Goal: Use online tool/utility: Use online tool/utility

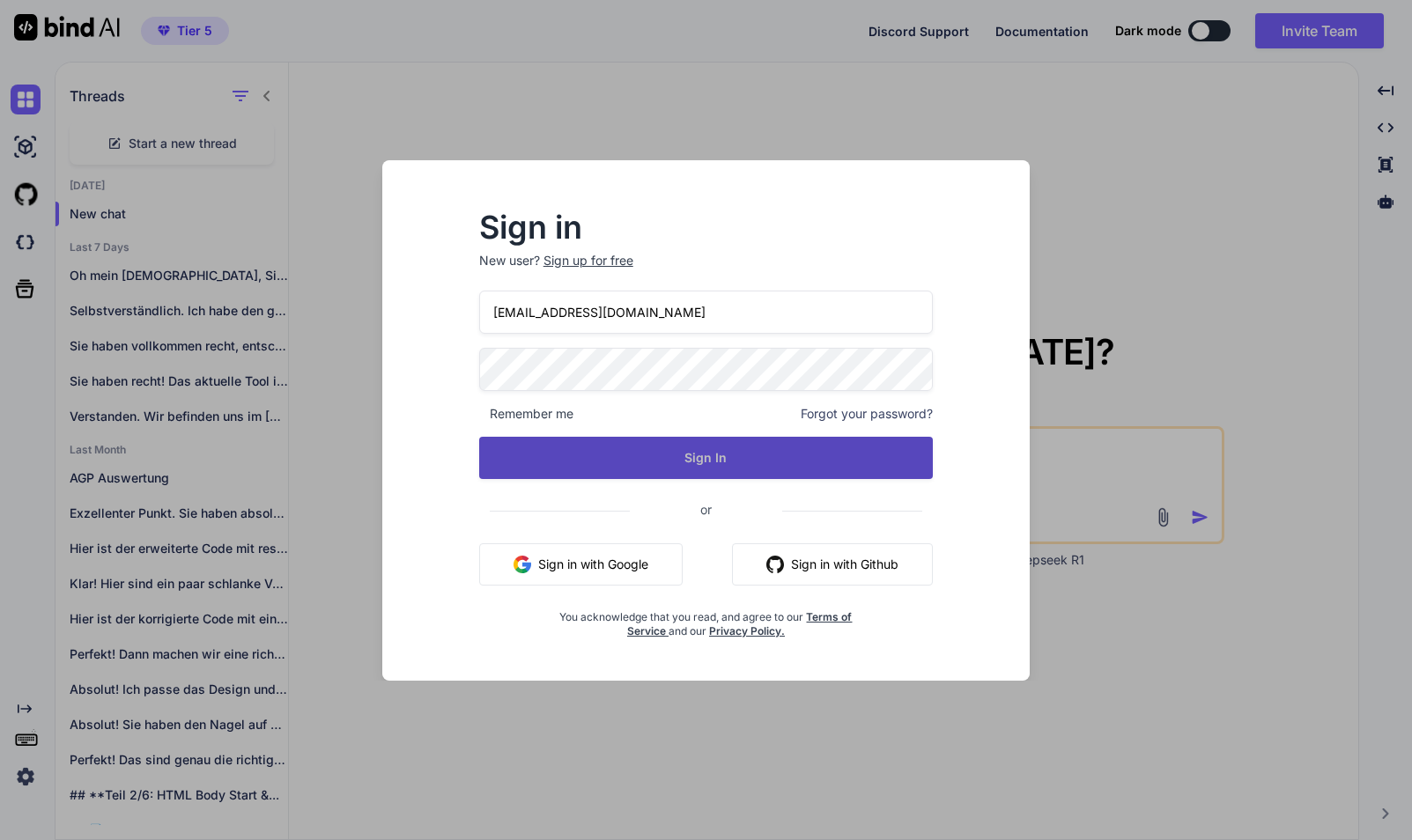
drag, startPoint x: 775, startPoint y: 458, endPoint x: 786, endPoint y: 457, distance: 11.0
click at [775, 458] on button "Sign In" at bounding box center [706, 458] width 455 height 42
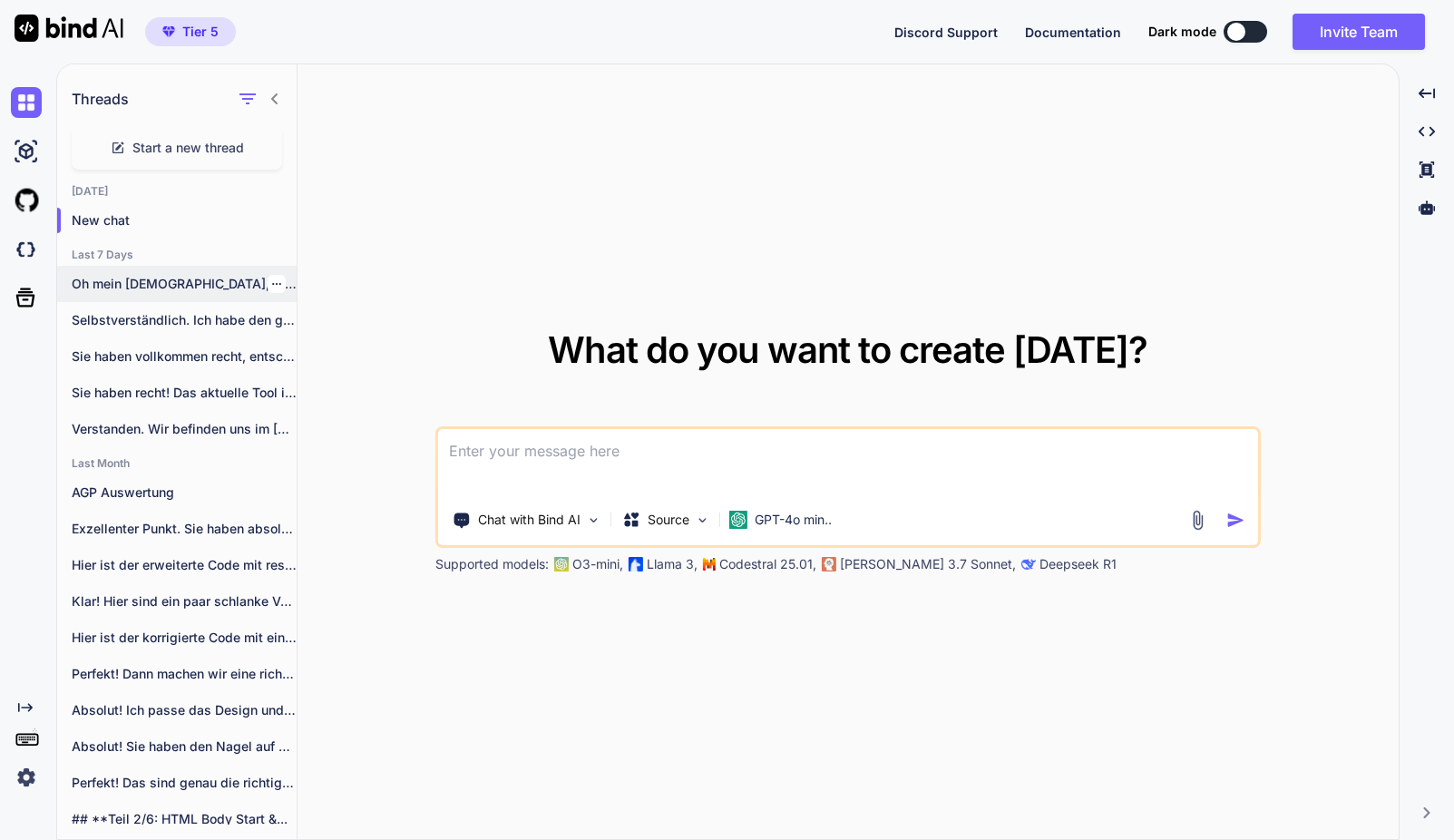
click at [128, 280] on p "Oh mein [DEMOGRAPHIC_DATA], Sie haben vollkommen recht!..." at bounding box center [184, 283] width 225 height 18
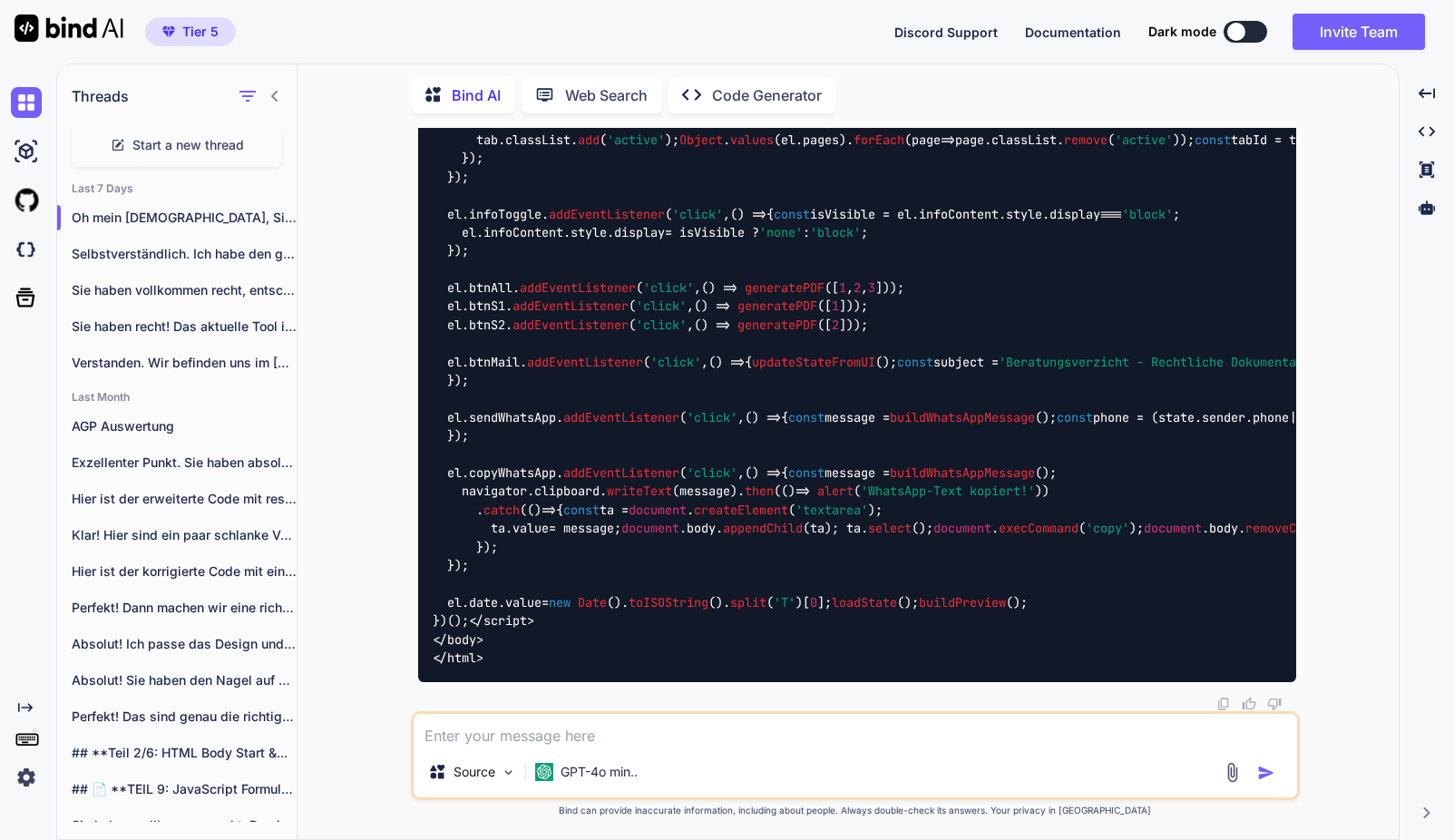
scroll to position [55042, 0]
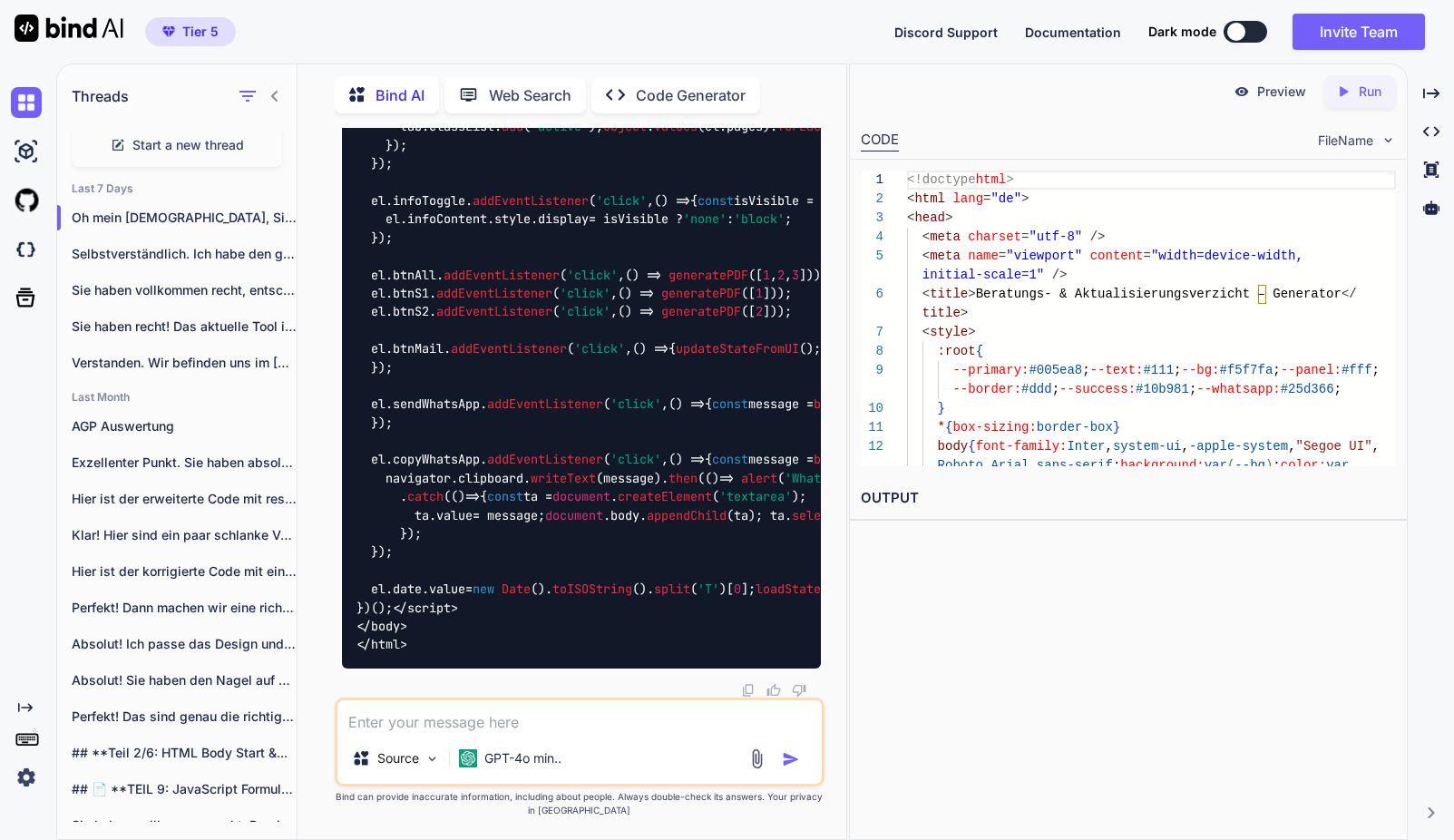
scroll to position [0, 0]
click at [1363, 97] on p "Run" at bounding box center [1370, 91] width 22 height 18
click at [1284, 92] on p "Preview" at bounding box center [1282, 91] width 49 height 18
click at [421, 719] on textarea at bounding box center [579, 716] width 484 height 33
paste textarea "Damit wir beide in einem eventuellen Schadenfall auf der rechtlich sicheren Sei…"
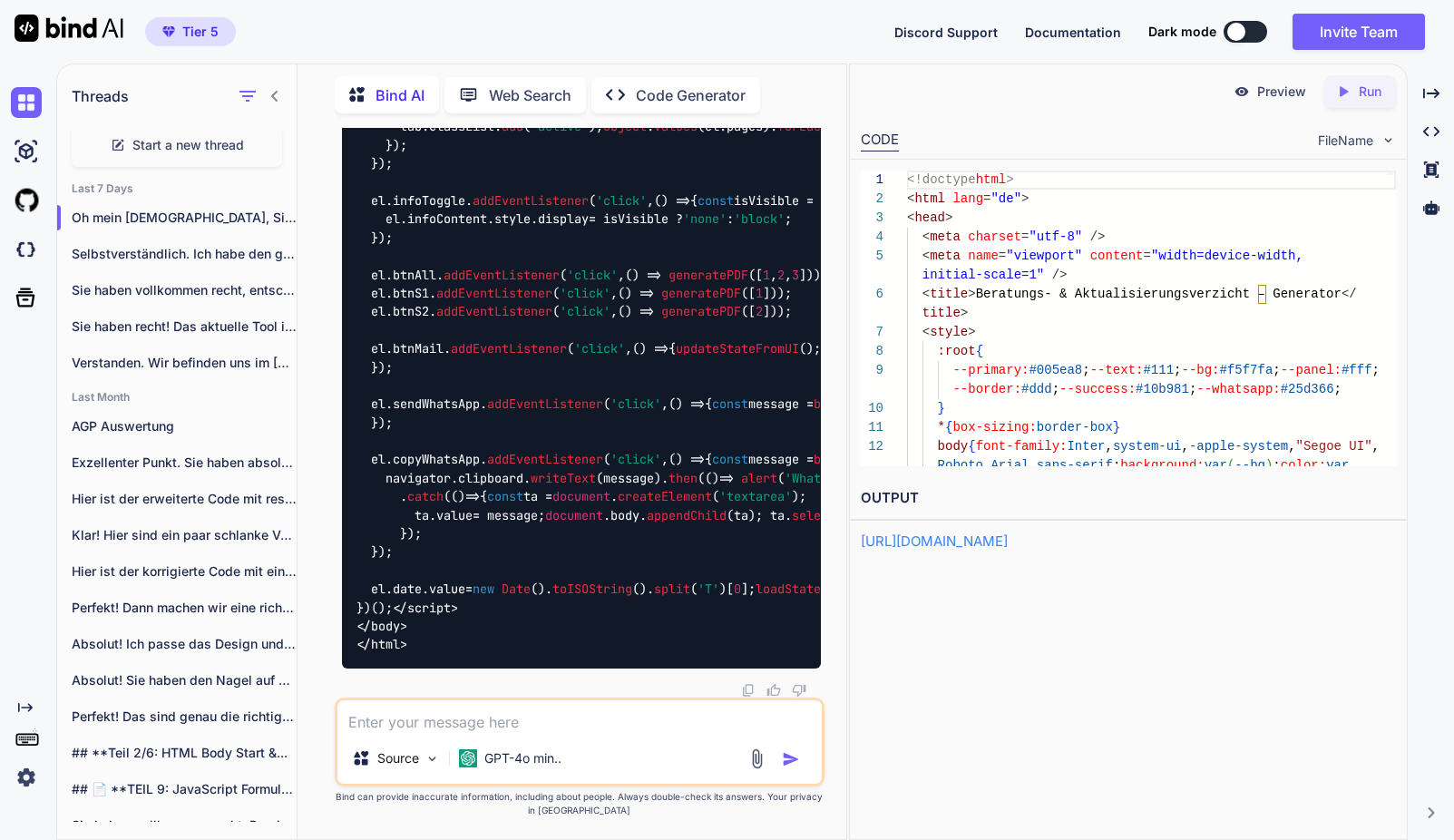
type textarea "x"
type textarea "Damit wir beide in einem eventuellen Schadenfall auf der rechtlich sicheren Sei…"
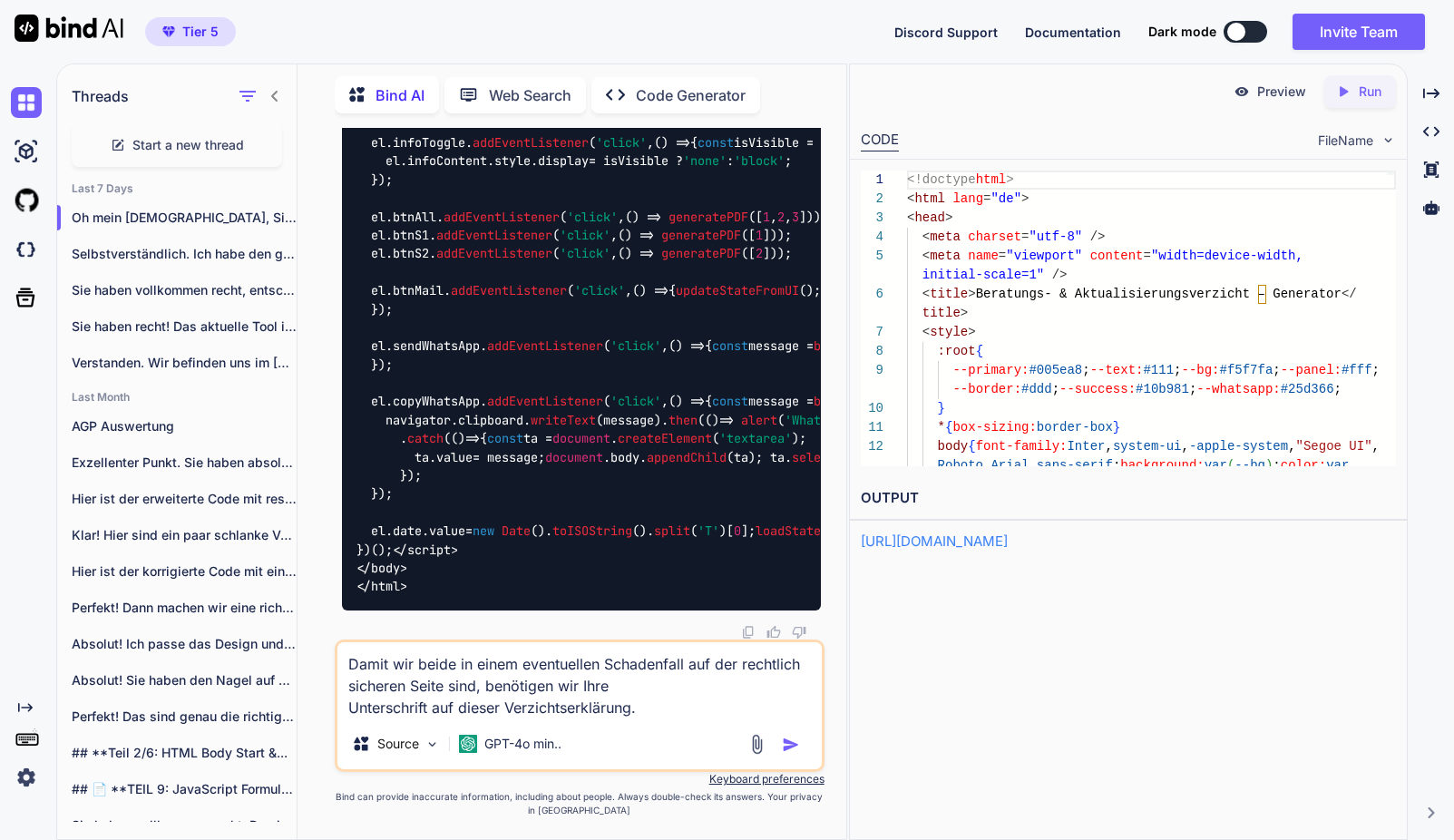
type textarea "x"
type textarea "Damit wir beide in einem eventuellen Schadenfall auf der rechtlich sicheren Sei…"
type textarea "x"
type textarea "Damit wir beide in einem eventuellen Schadenfall auf der rechtlich sicheren Sei…"
type textarea "x"
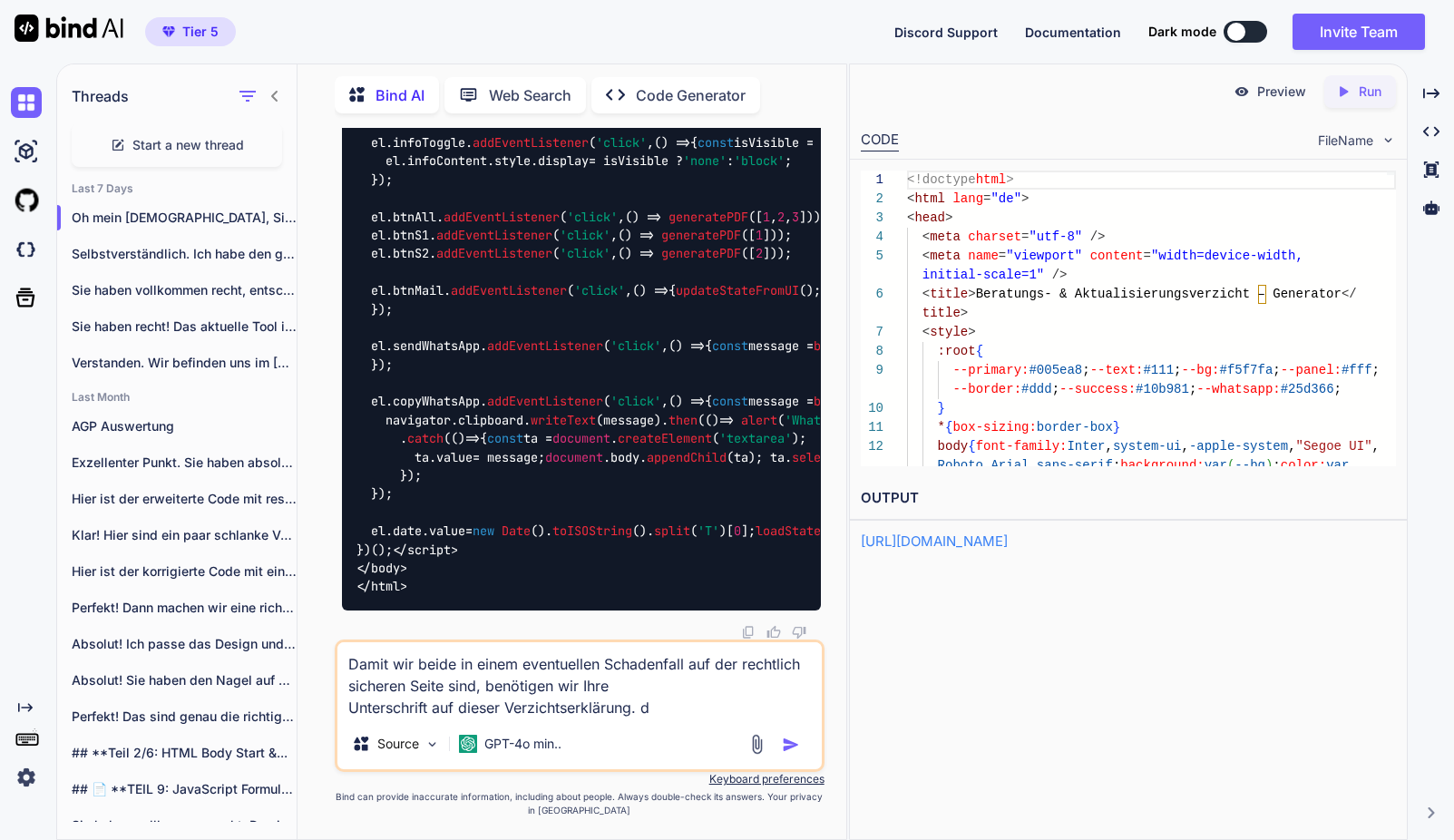
type textarea "Damit wir beide in einem eventuellen Schadenfall auf der rechtlich sicheren Sei…"
type textarea "x"
type textarea "Damit wir beide in einem eventuellen Schadenfall auf der rechtlich sicheren Sei…"
type textarea "x"
type textarea "Damit wir beide in einem eventuellen Schadenfall auf der rechtlich sicheren Sei…"
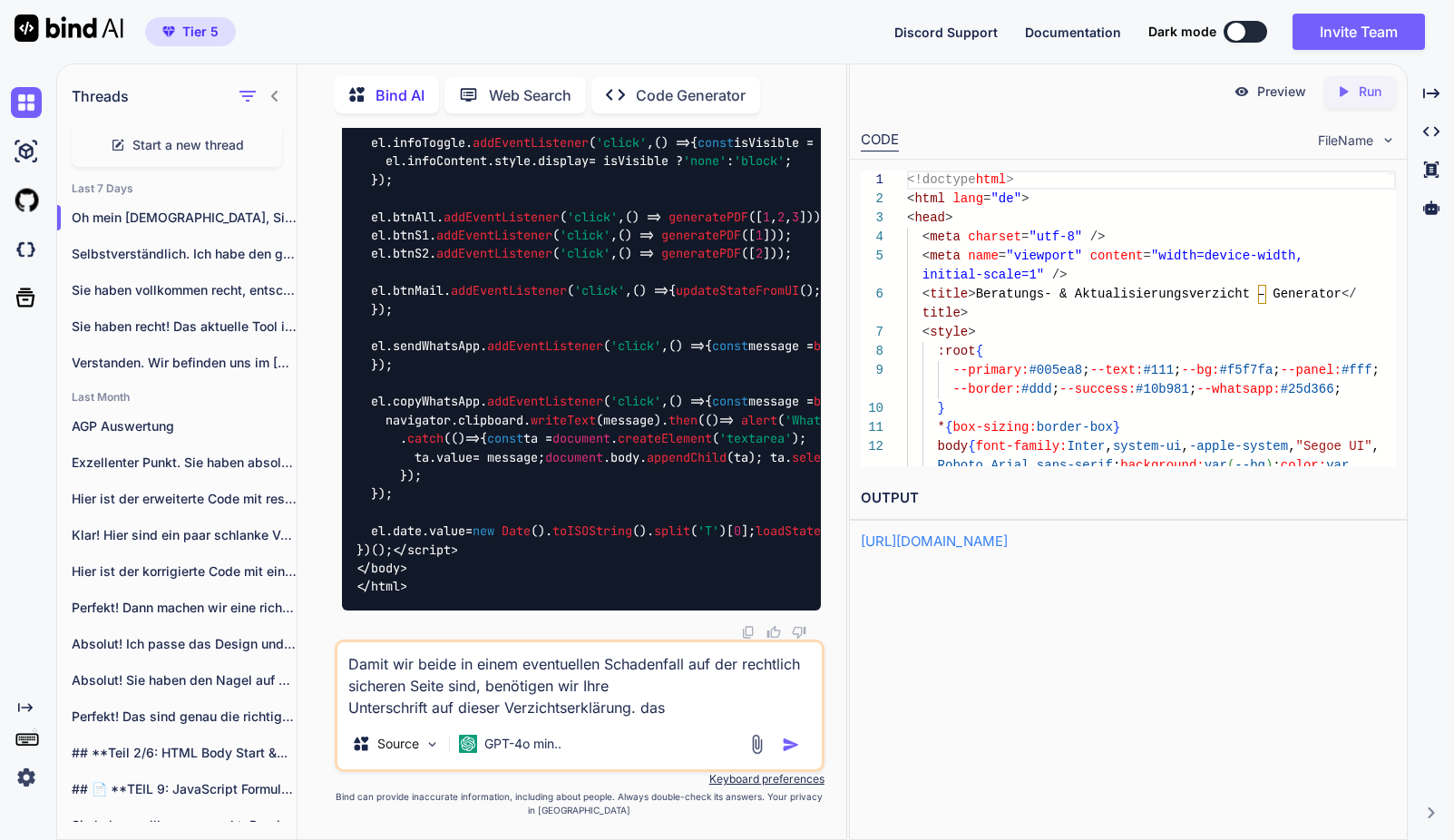
type textarea "x"
type textarea "Damit wir beide in einem eventuellen Schadenfall auf der rechtlich sicheren Sei…"
type textarea "x"
type textarea "Damit wir beide in einem eventuellen Schadenfall auf der rechtlich sicheren Sei…"
type textarea "x"
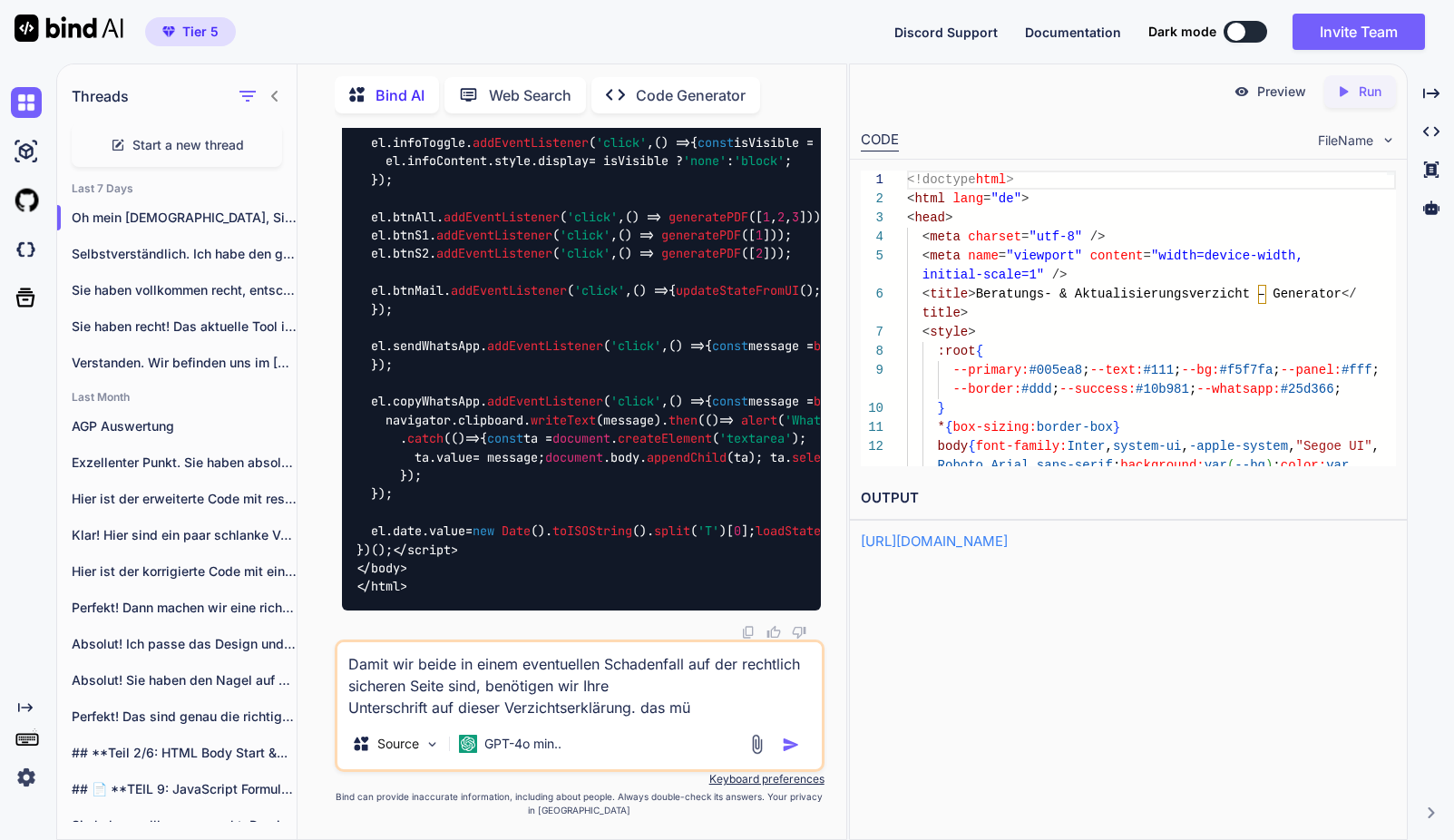
type textarea "Damit wir beide in einem eventuellen Schadenfall auf der rechtlich sicheren Sei…"
type textarea "x"
type textarea "Damit wir beide in einem eventuellen Schadenfall auf der rechtlich sicheren Sei…"
type textarea "x"
type textarea "Damit wir beide in einem eventuellen Schadenfall auf der rechtlich sicheren Sei…"
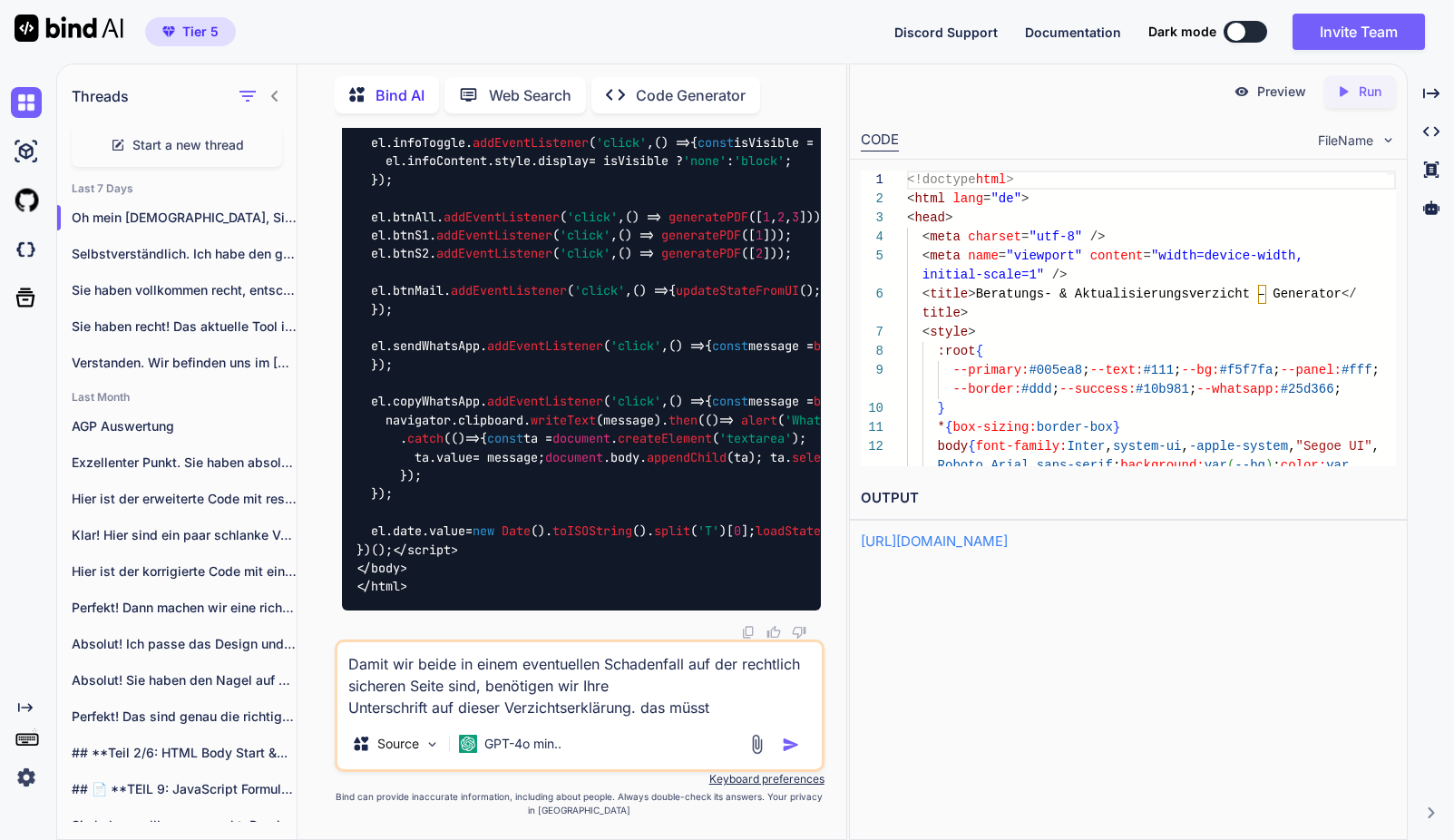
type textarea "x"
type textarea "Damit wir beide in einem eventuellen Schadenfall auf der rechtlich sicheren Sei…"
type textarea "x"
type textarea "Damit wir beide in einem eventuellen Schadenfall auf der rechtlich sicheren Sei…"
type textarea "x"
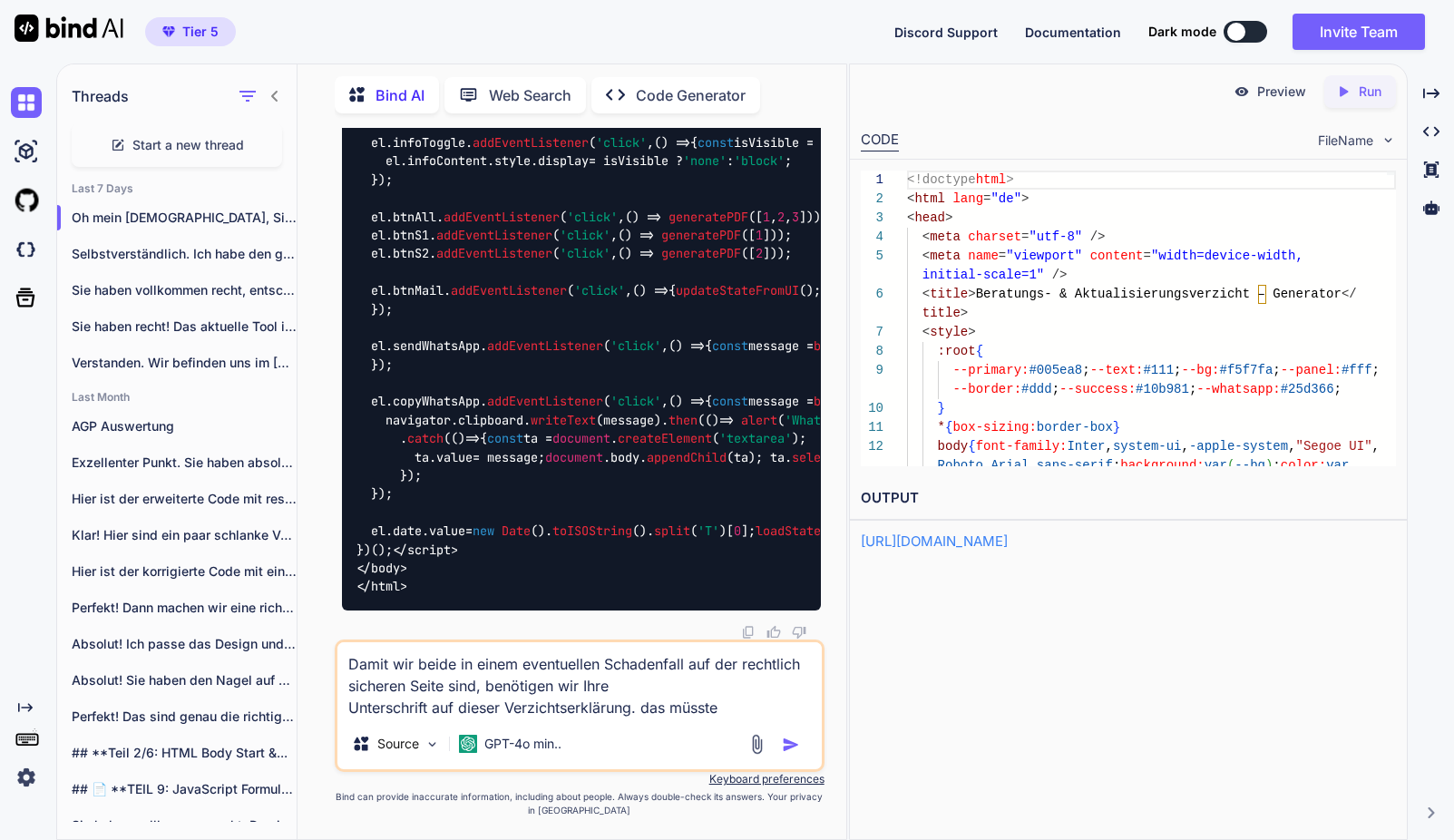
type textarea "Damit wir beide in einem eventuellen Schadenfall auf der rechtlich sicheren Sei…"
type textarea "x"
type textarea "Damit wir beide in einem eventuellen Schadenfall auf der rechtlich sicheren Sei…"
type textarea "x"
type textarea "Damit wir beide in einem eventuellen Schadenfall auf der rechtlich sicheren Sei…"
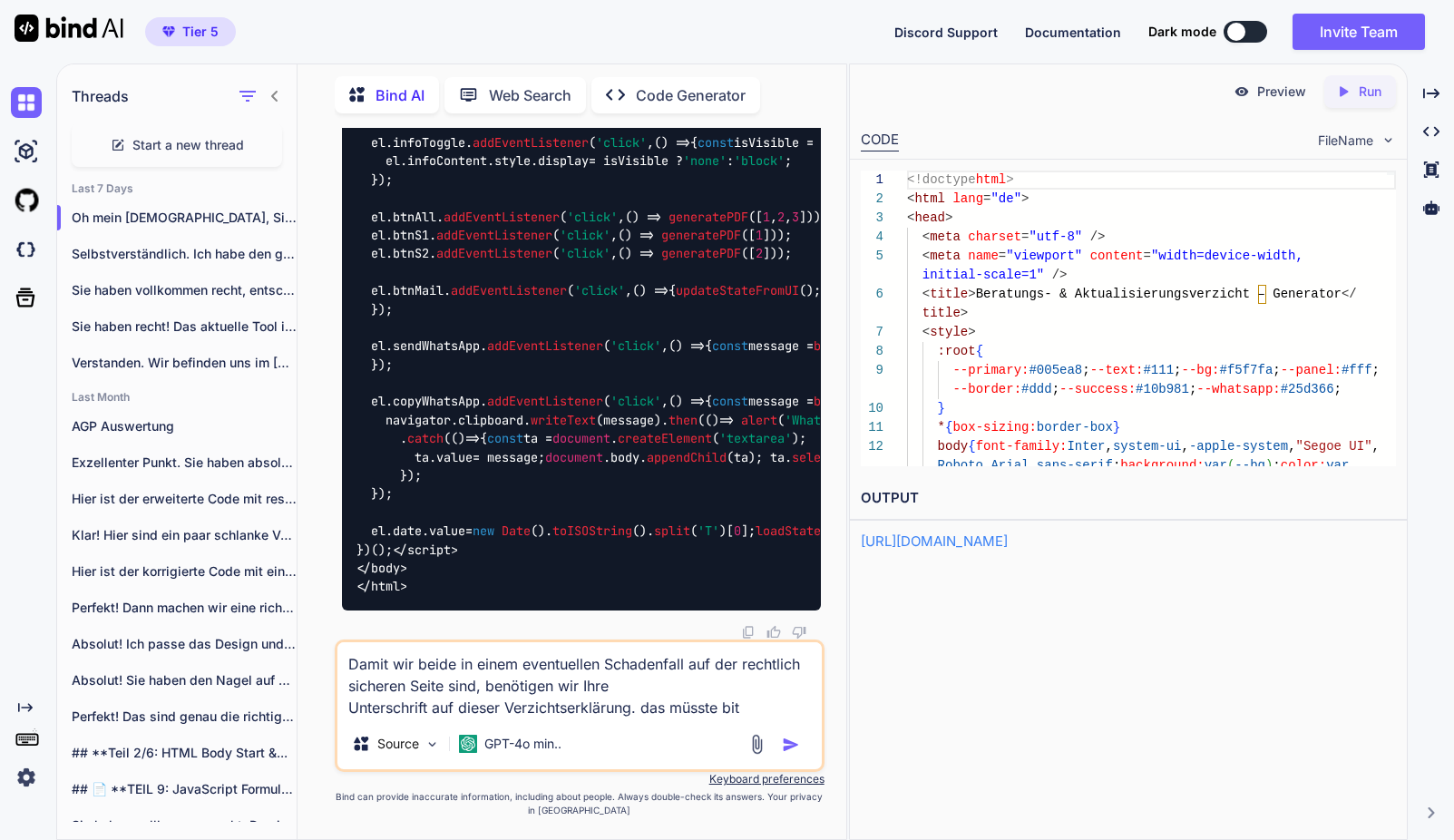
type textarea "x"
type textarea "Damit wir beide in einem eventuellen Schadenfall auf der rechtlich sicheren Sei…"
type textarea "x"
type textarea "Damit wir beide in einem eventuellen Schadenfall auf der rechtlich sicheren Sei…"
type textarea "x"
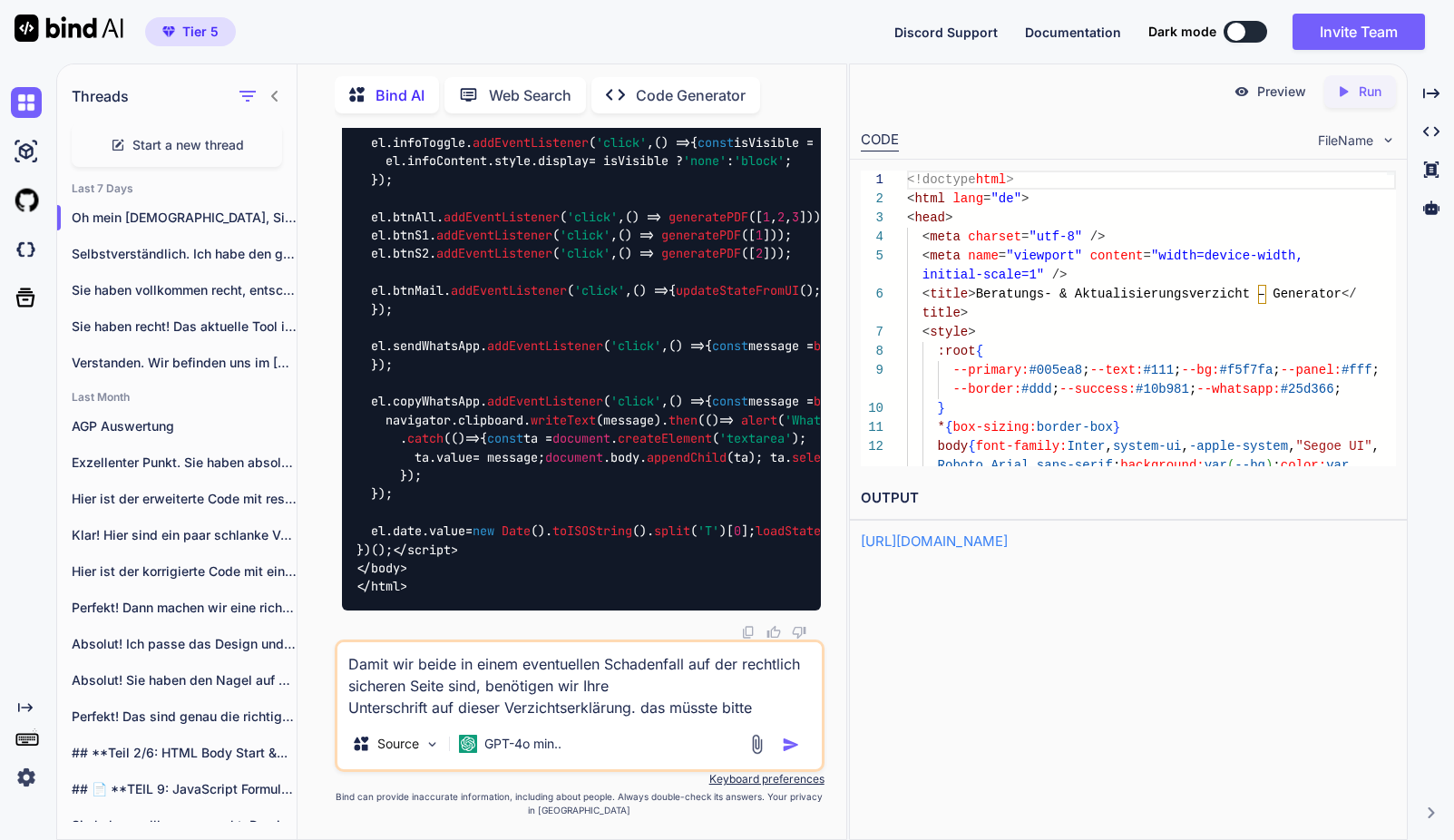
type textarea "Damit wir beide in einem eventuellen Schadenfall auf der rechtlich sicheren Sei…"
type textarea "x"
type textarea "Damit wir beide in einem eventuellen Schadenfall auf der rechtlich sicheren Sei…"
type textarea "x"
type textarea "Damit wir beide in einem eventuellen Schadenfall auf der rechtlich sicheren Sei…"
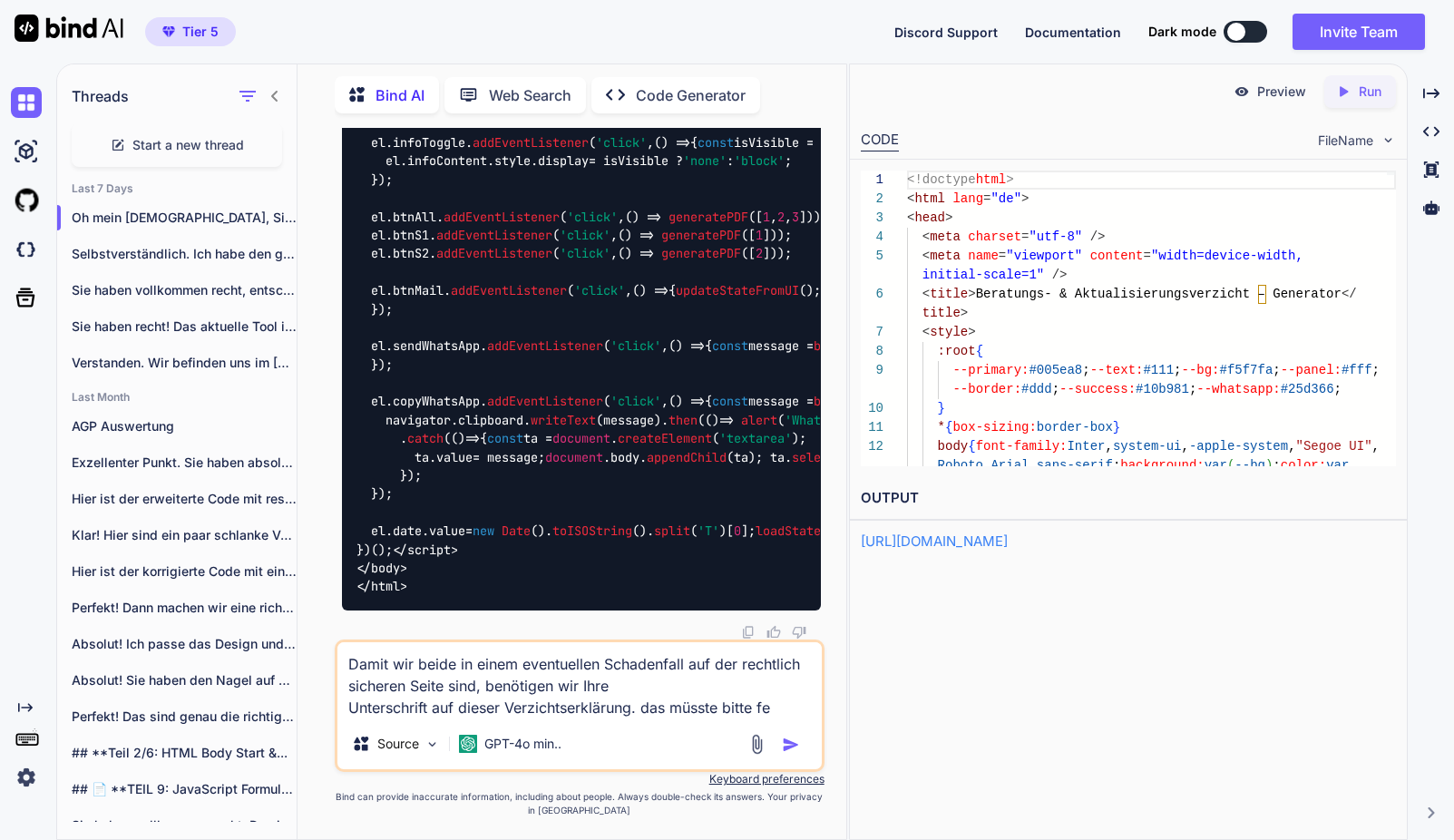
type textarea "x"
type textarea "Damit wir beide in einem eventuellen Schadenfall auf der rechtlich sicheren Sei…"
type textarea "x"
type textarea "Damit wir beide in einem eventuellen Schadenfall auf der rechtlich sicheren Sei…"
type textarea "x"
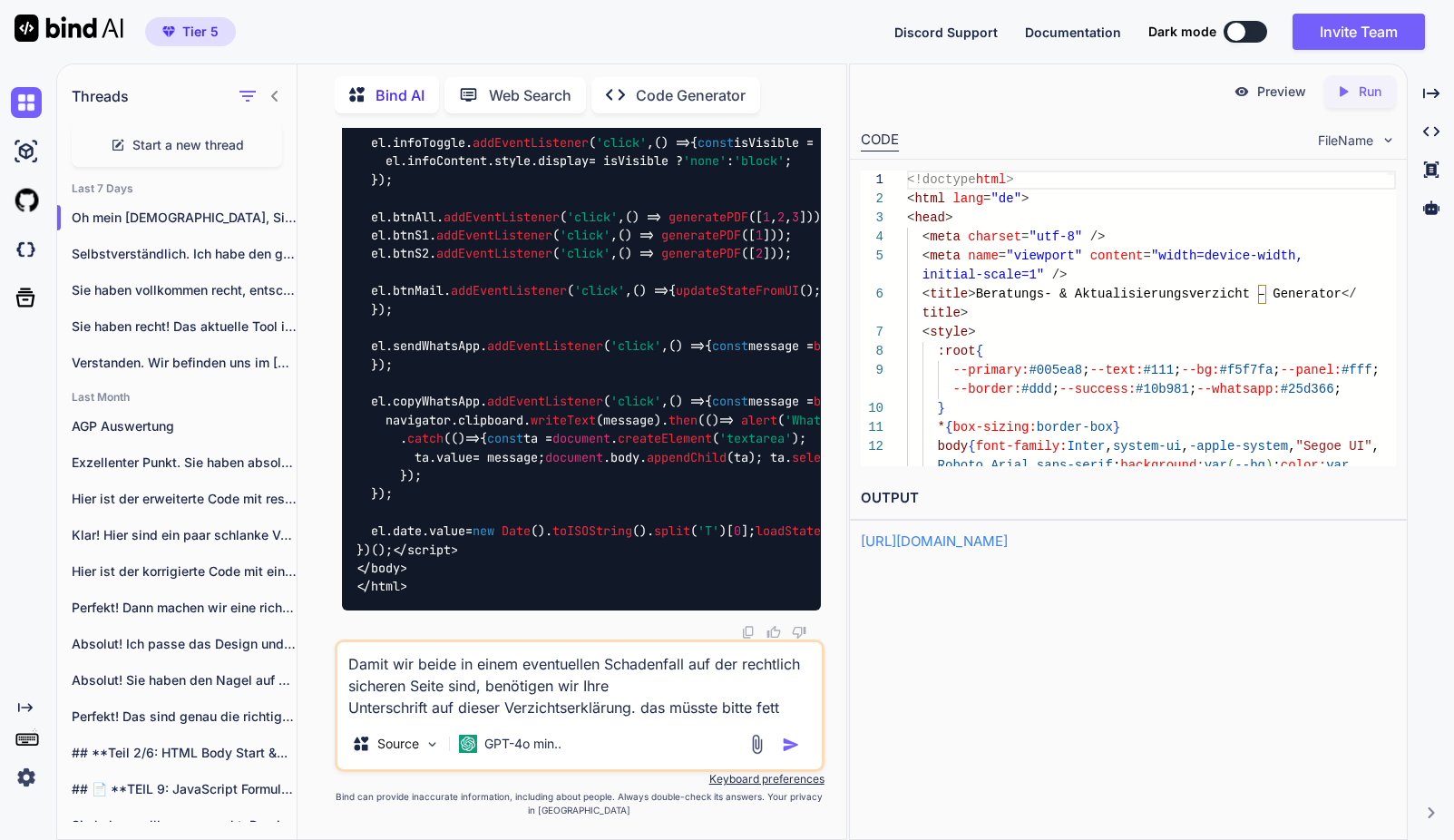
type textarea "Damit wir beide in einem eventuellen Schadenfall auf der rechtlich sicheren Sei…"
type textarea "x"
type textarea "Damit wir beide in einem eventuellen Schadenfall auf der rechtlich sicheren Sei…"
type textarea "x"
type textarea "Damit wir beide in einem eventuellen Schadenfall auf der rechtlich sicheren Sei…"
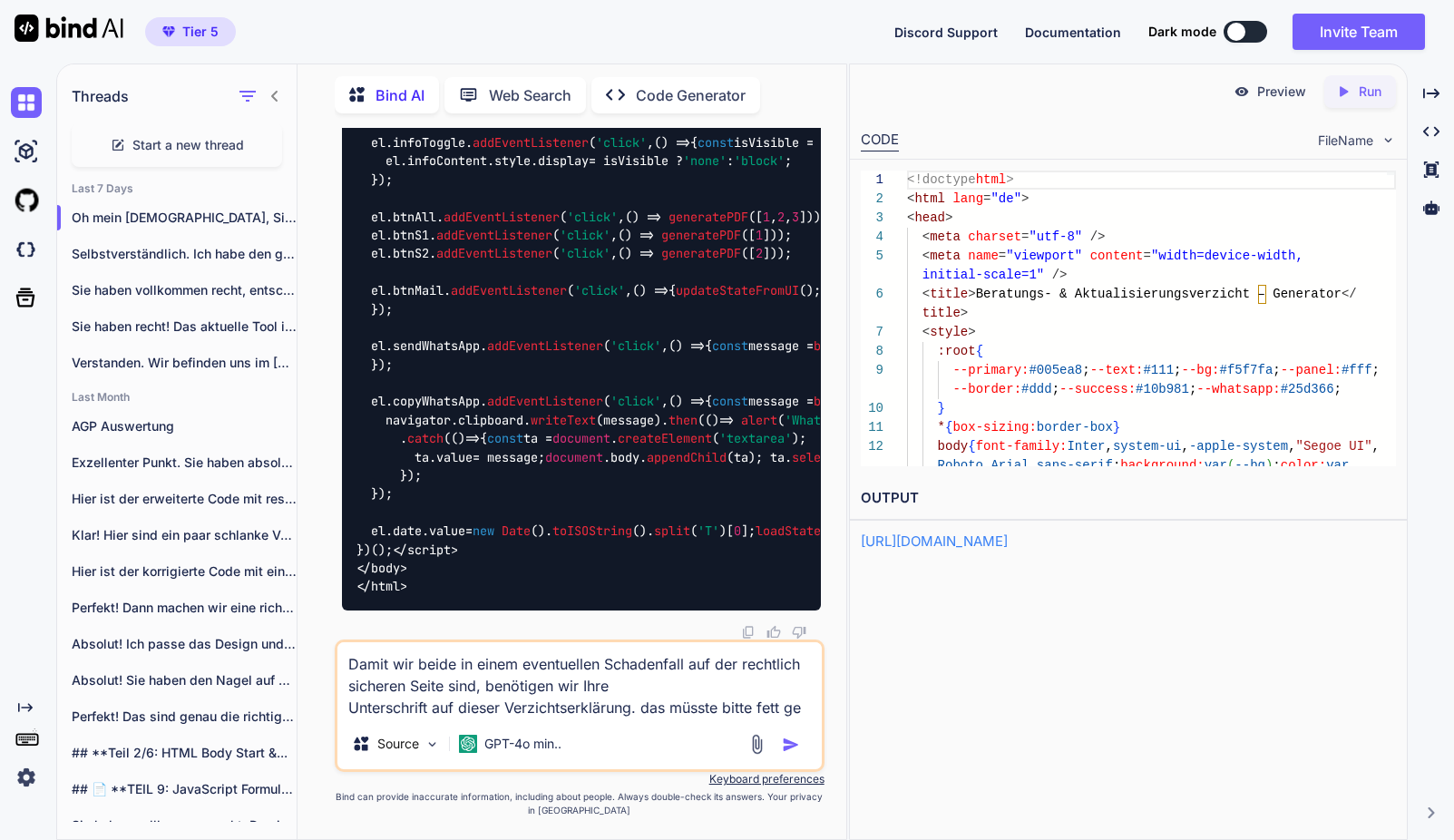
type textarea "x"
type textarea "Damit wir beide in einem eventuellen Schadenfall auf der rechtlich sicheren Sei…"
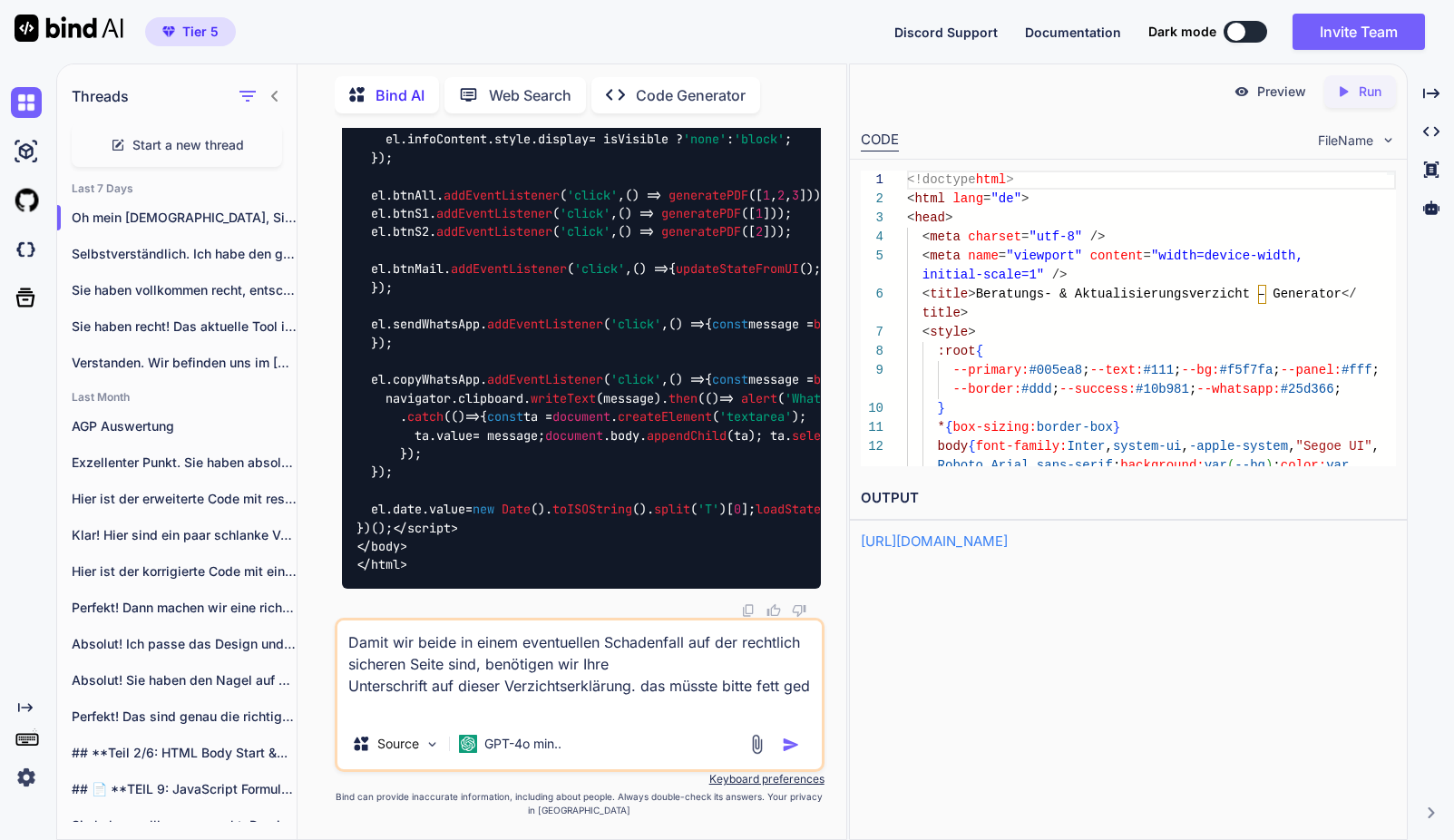
type textarea "x"
type textarea "Damit wir beide in einem eventuellen Schadenfall auf der rechtlich sicheren Sei…"
type textarea "x"
type textarea "Damit wir beide in einem eventuellen Schadenfall auf der rechtlich sicheren Sei…"
type textarea "x"
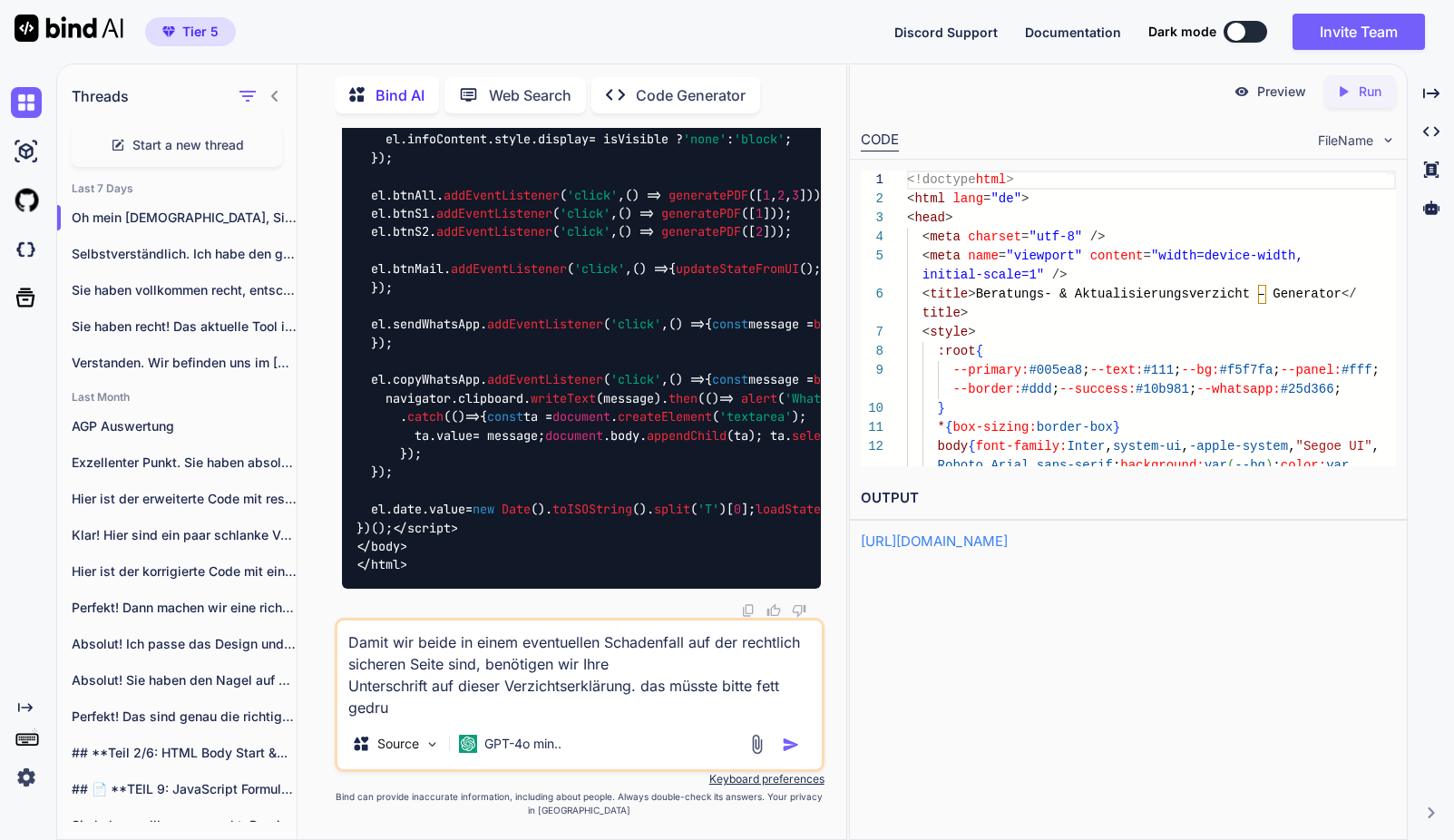
type textarea "Damit wir beide in einem eventuellen Schadenfall auf der rechtlich sicheren Sei…"
type textarea "x"
type textarea "Damit wir beide in einem eventuellen Schadenfall auf der rechtlich sicheren Sei…"
type textarea "x"
type textarea "Damit wir beide in einem eventuellen Schadenfall auf der rechtlich sicheren Sei…"
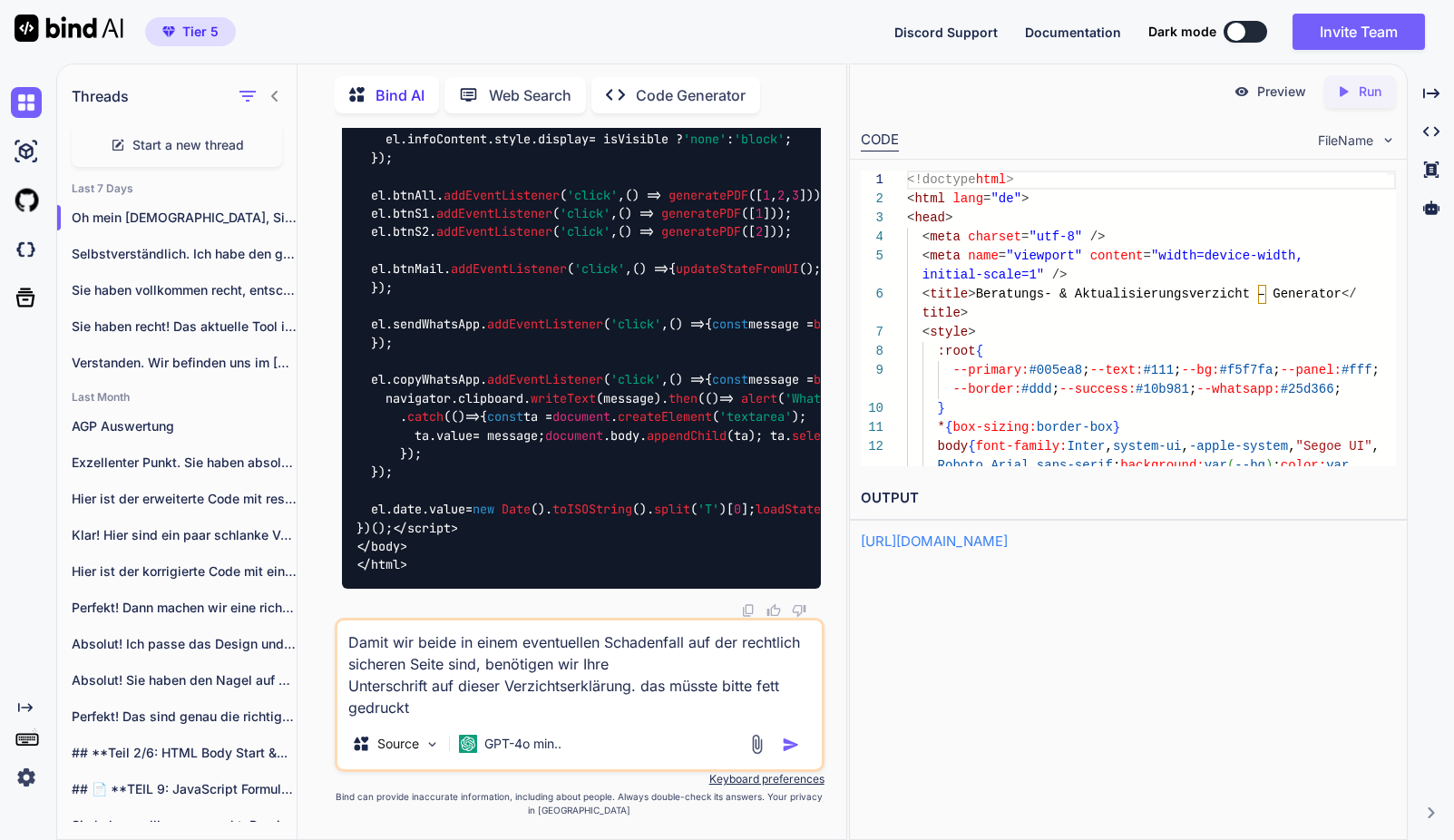
type textarea "x"
type textarea "Damit wir beide in einem eventuellen Schadenfall auf der rechtlich sicheren Sei…"
type textarea "x"
type textarea "Damit wir beide in einem eventuellen Schadenfall auf der rechtlich sicheren Sei…"
type textarea "x"
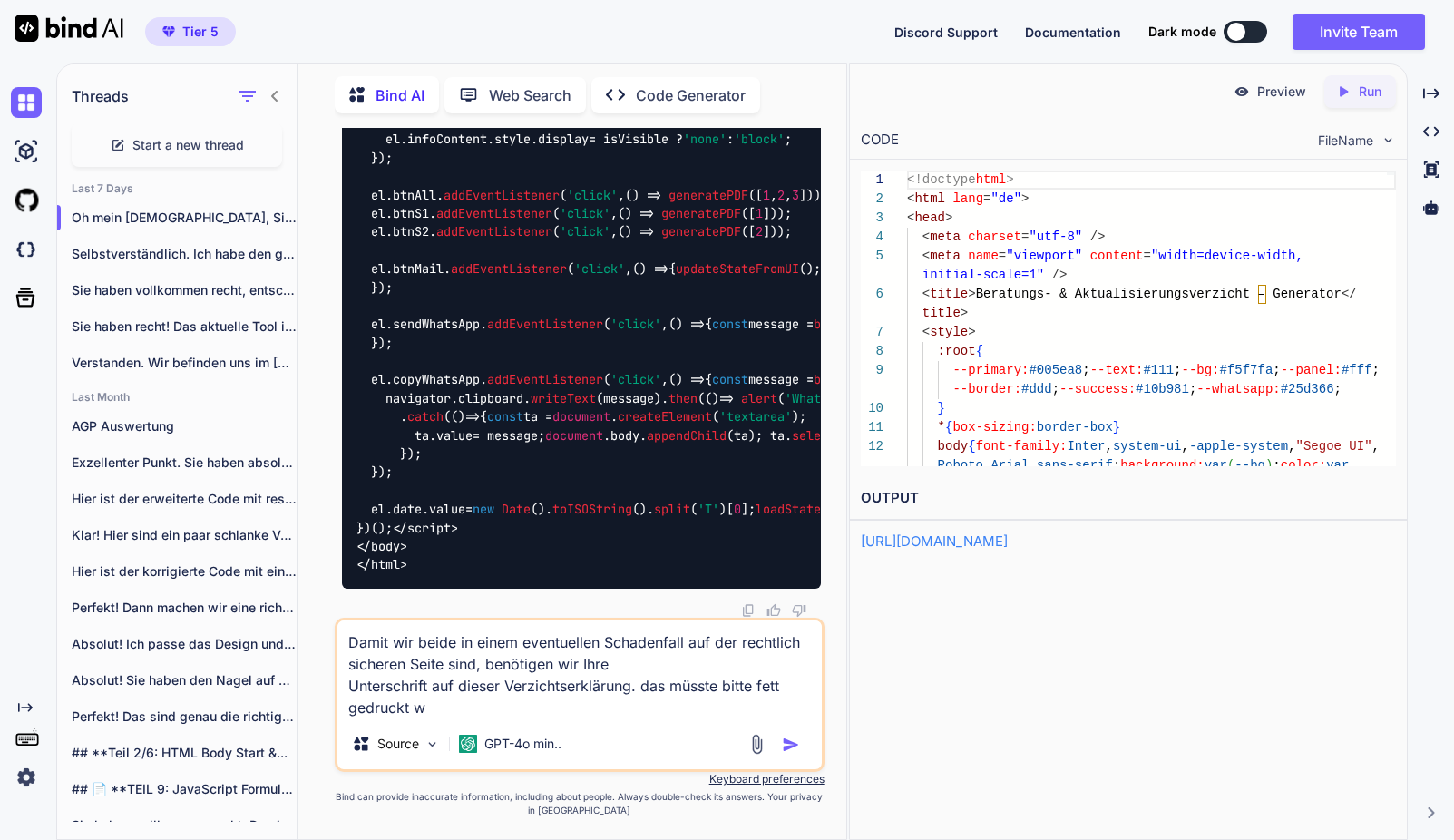
type textarea "Damit wir beide in einem eventuellen Schadenfall auf der rechtlich sicheren Sei…"
type textarea "x"
type textarea "Damit wir beide in einem eventuellen Schadenfall auf der rechtlich sicheren Sei…"
type textarea "x"
type textarea "Damit wir beide in einem eventuellen Schadenfall auf der rechtlich sicheren Sei…"
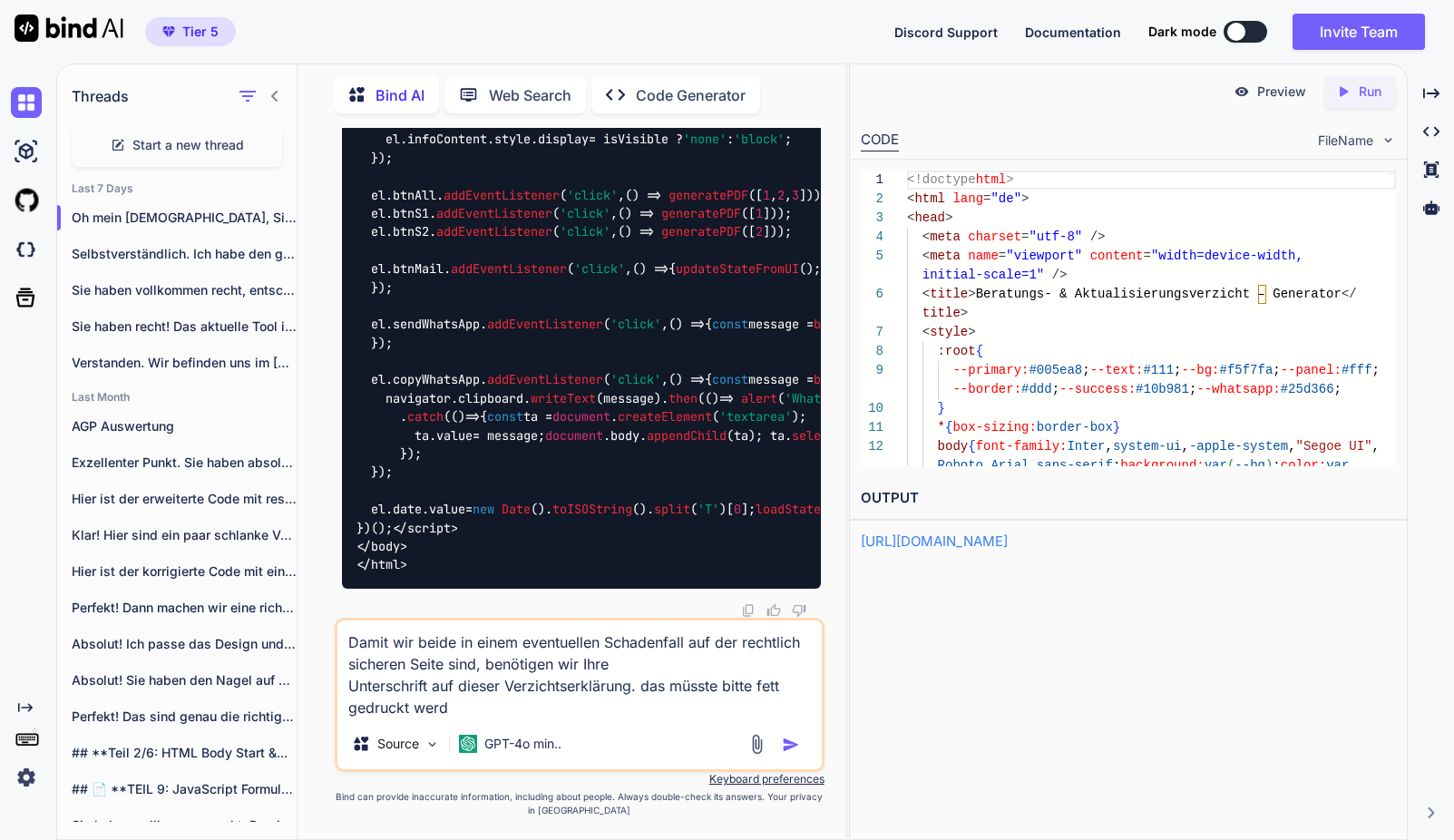
type textarea "x"
type textarea "Damit wir beide in einem eventuellen Schadenfall auf der rechtlich sicheren Sei…"
type textarea "x"
type textarea "Damit wir beide in einem eventuellen Schadenfall auf der rechtlich sicheren Sei…"
type textarea "x"
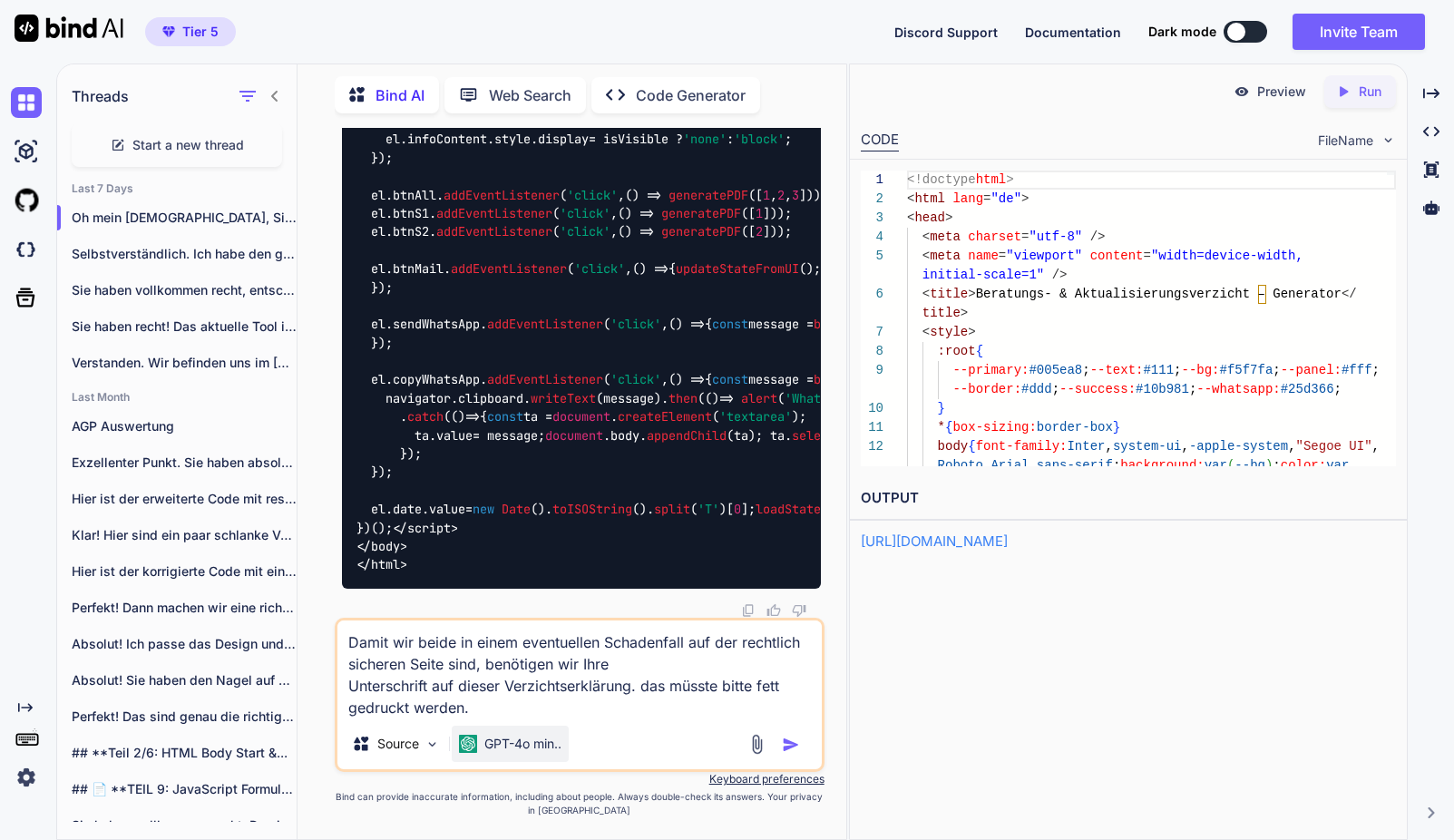
type textarea "Damit wir beide in einem eventuellen Schadenfall auf der rechtlich sicheren Sei…"
click at [550, 747] on p "GPT-4o min.." at bounding box center [523, 743] width 77 height 18
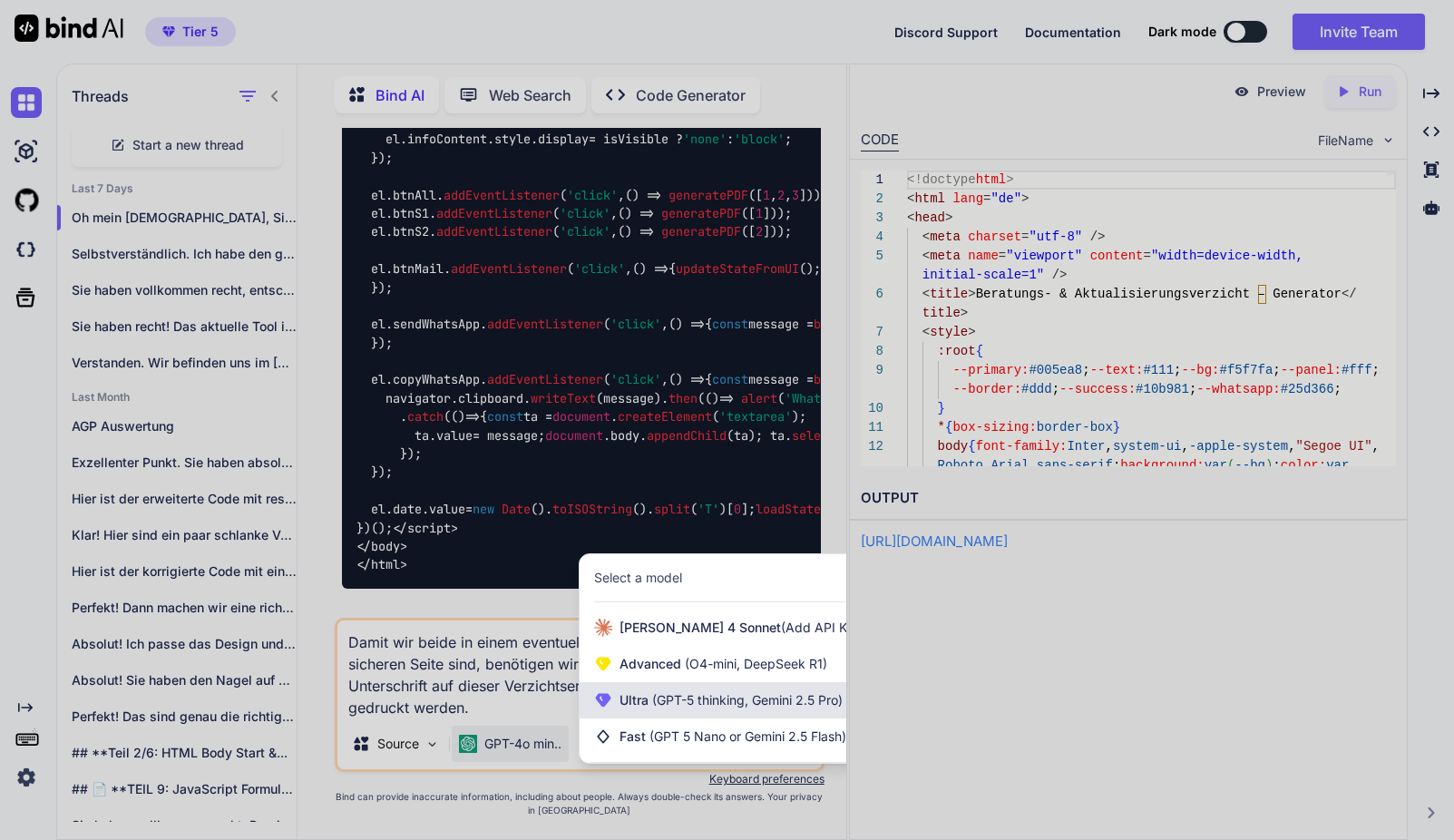
click at [678, 703] on span "(GPT-5 thinking, Gemini 2.5 Pro)" at bounding box center [745, 699] width 194 height 16
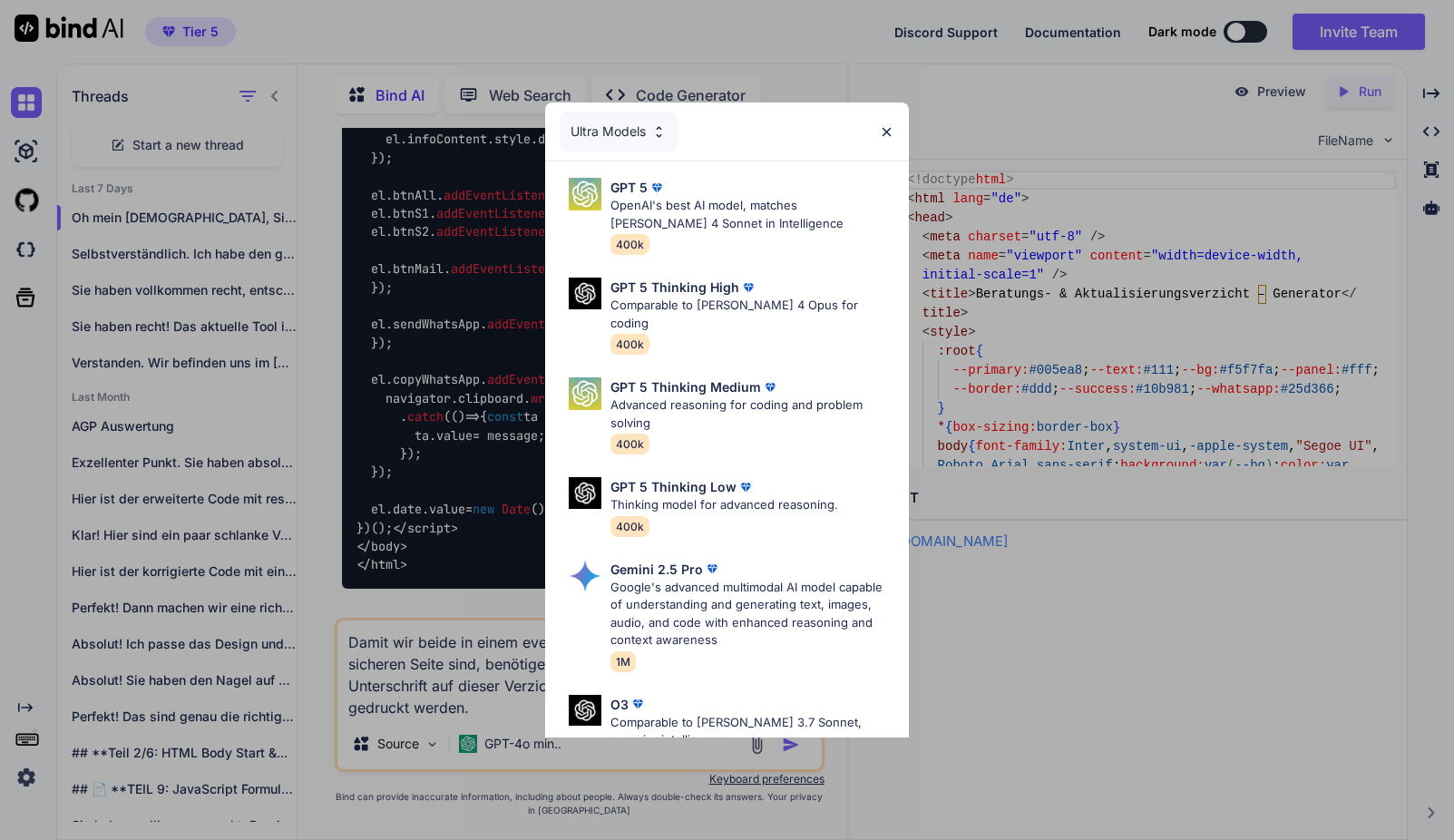
click at [728, 582] on p "Google's advanced multimodal AI model capable of understanding and generating t…" at bounding box center [752, 614] width 284 height 71
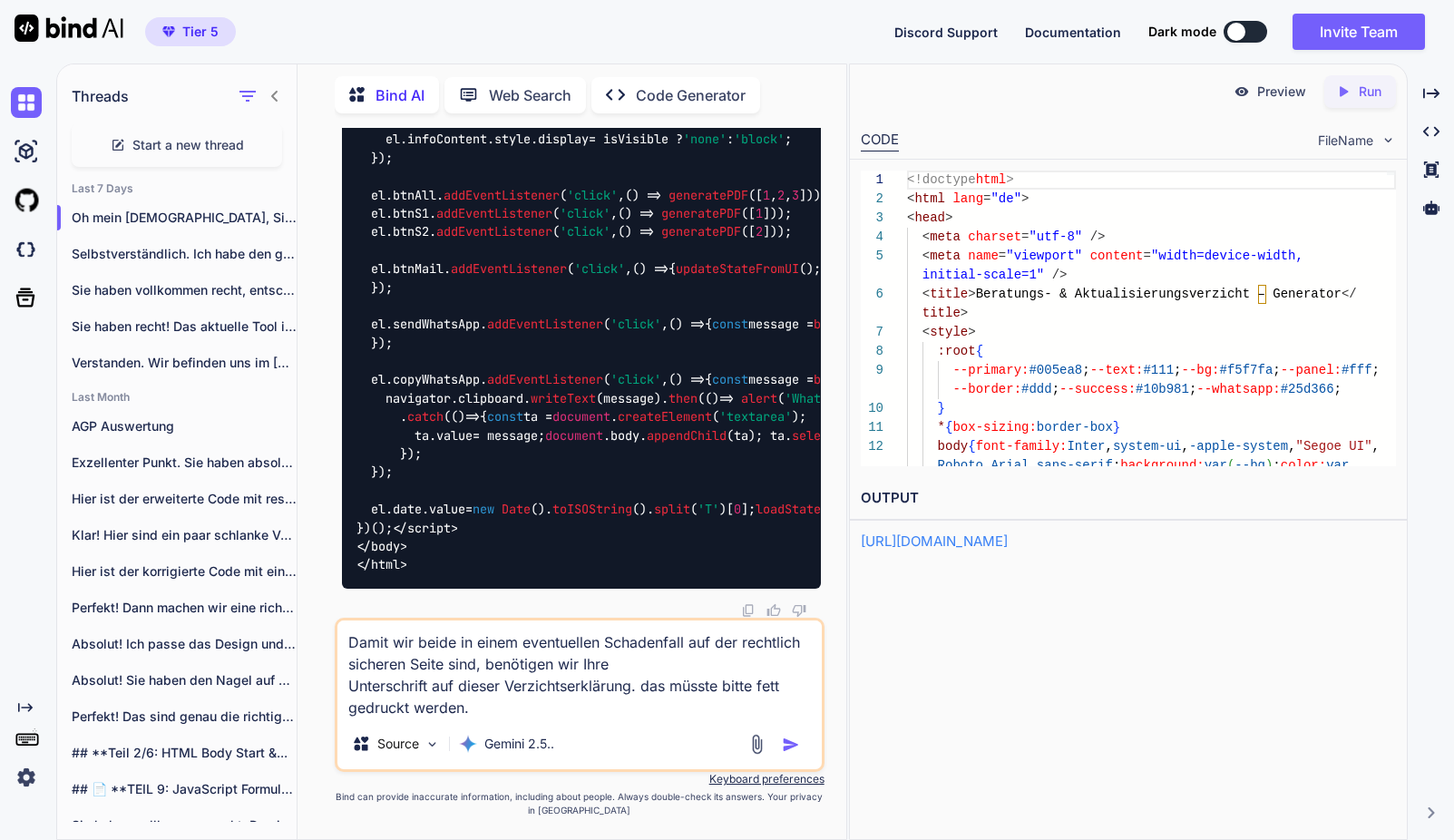
click at [512, 712] on textarea "Damit wir beide in einem eventuellen Schadenfall auf der rechtlich sicheren Sei…" at bounding box center [579, 669] width 484 height 98
type textarea "x"
type textarea "Damit wir beide in einem eventuellen Schadenfall auf der rechtlich sicheren Sei…"
type textarea "x"
type textarea "Damit wir beide in einem eventuellen Schadenfall auf der rechtlich sicheren Sei…"
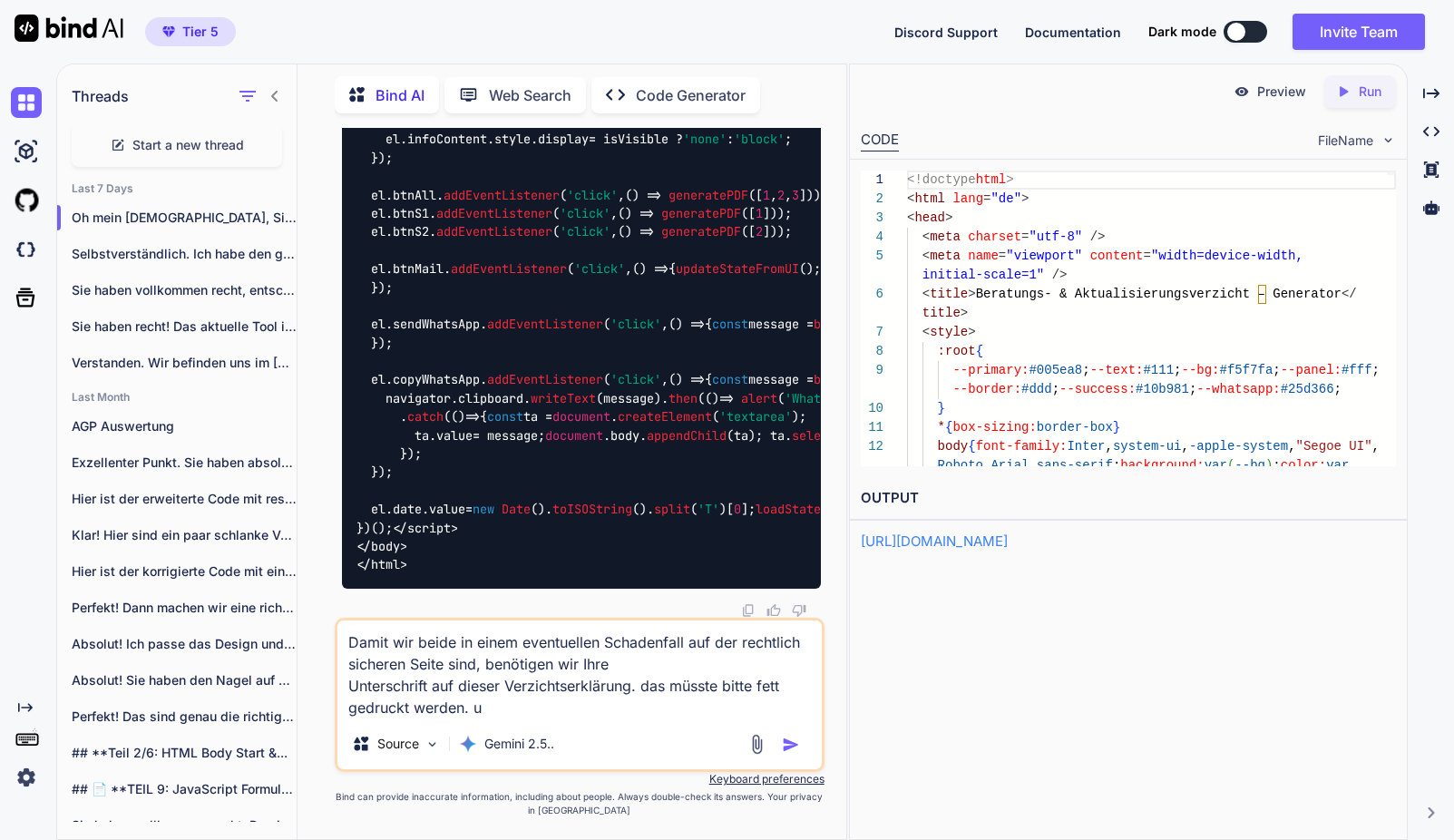
type textarea "x"
type textarea "Damit wir beide in einem eventuellen Schadenfall auf der rechtlich sicheren Sei…"
type textarea "x"
type textarea "Damit wir beide in einem eventuellen Schadenfall auf der rechtlich sicheren Sei…"
type textarea "x"
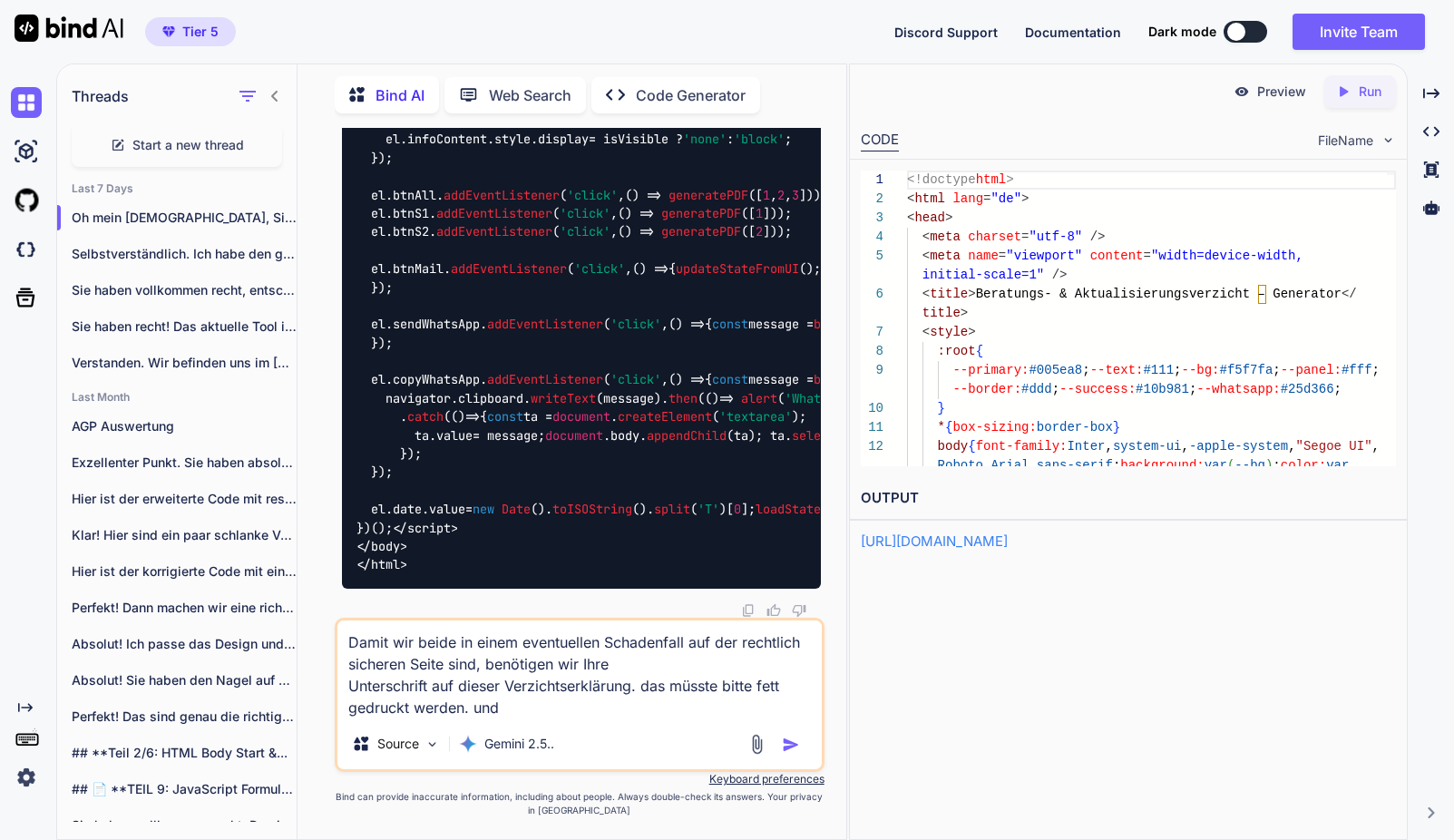
type textarea "Damit wir beide in einem eventuellen Schadenfall auf der rechtlich sicheren Sei…"
type textarea "x"
type textarea "Damit wir beide in einem eventuellen Schadenfall auf der rechtlich sicheren Sei…"
type textarea "x"
type textarea "Damit wir beide in einem eventuellen Schadenfall auf der rechtlich sicheren Sei…"
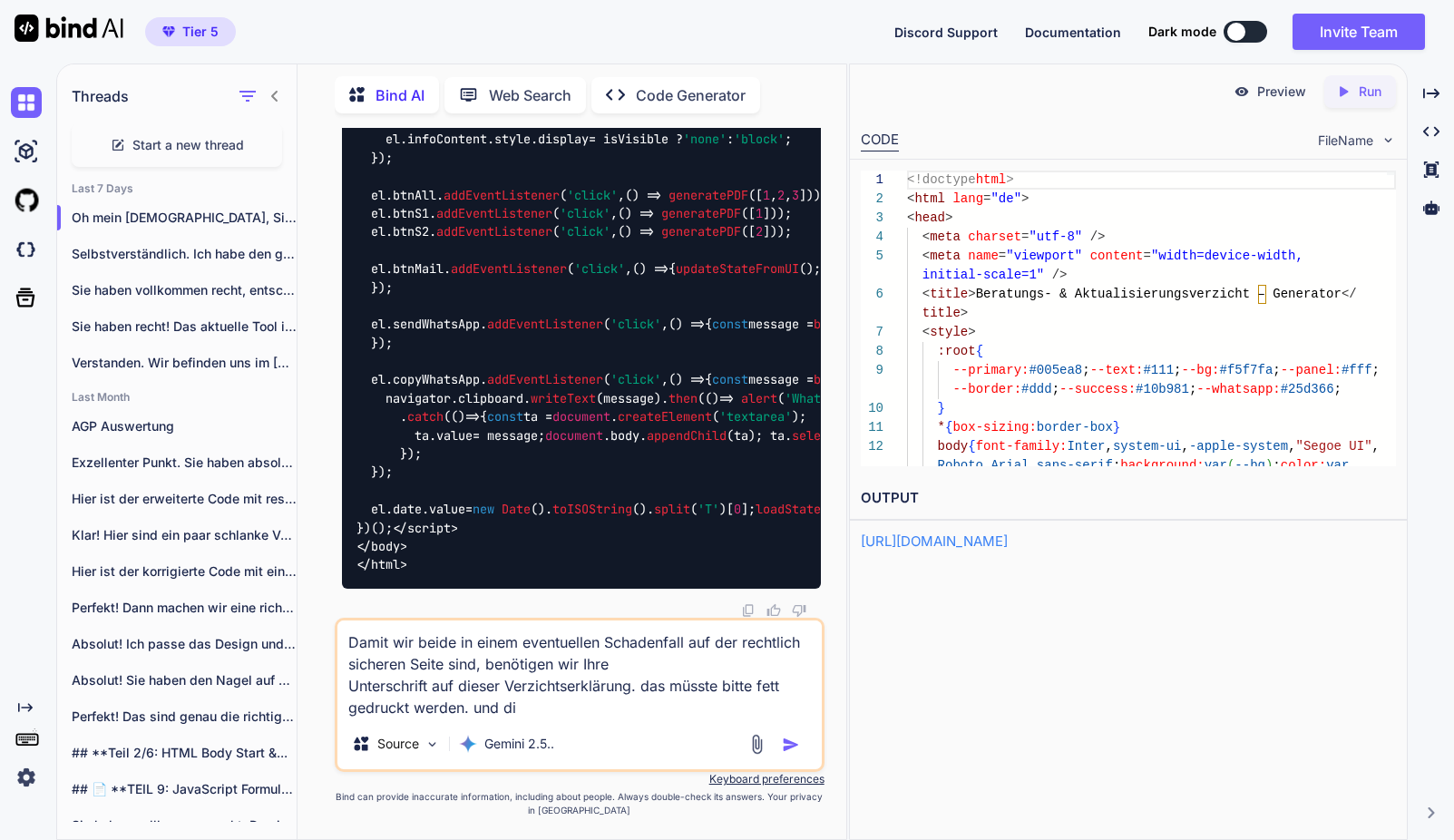
type textarea "x"
type textarea "Damit wir beide in einem eventuellen Schadenfall auf der rechtlich sicheren Sei…"
type textarea "x"
type textarea "Damit wir beide in einem eventuellen Schadenfall auf der rechtlich sicheren Sei…"
type textarea "x"
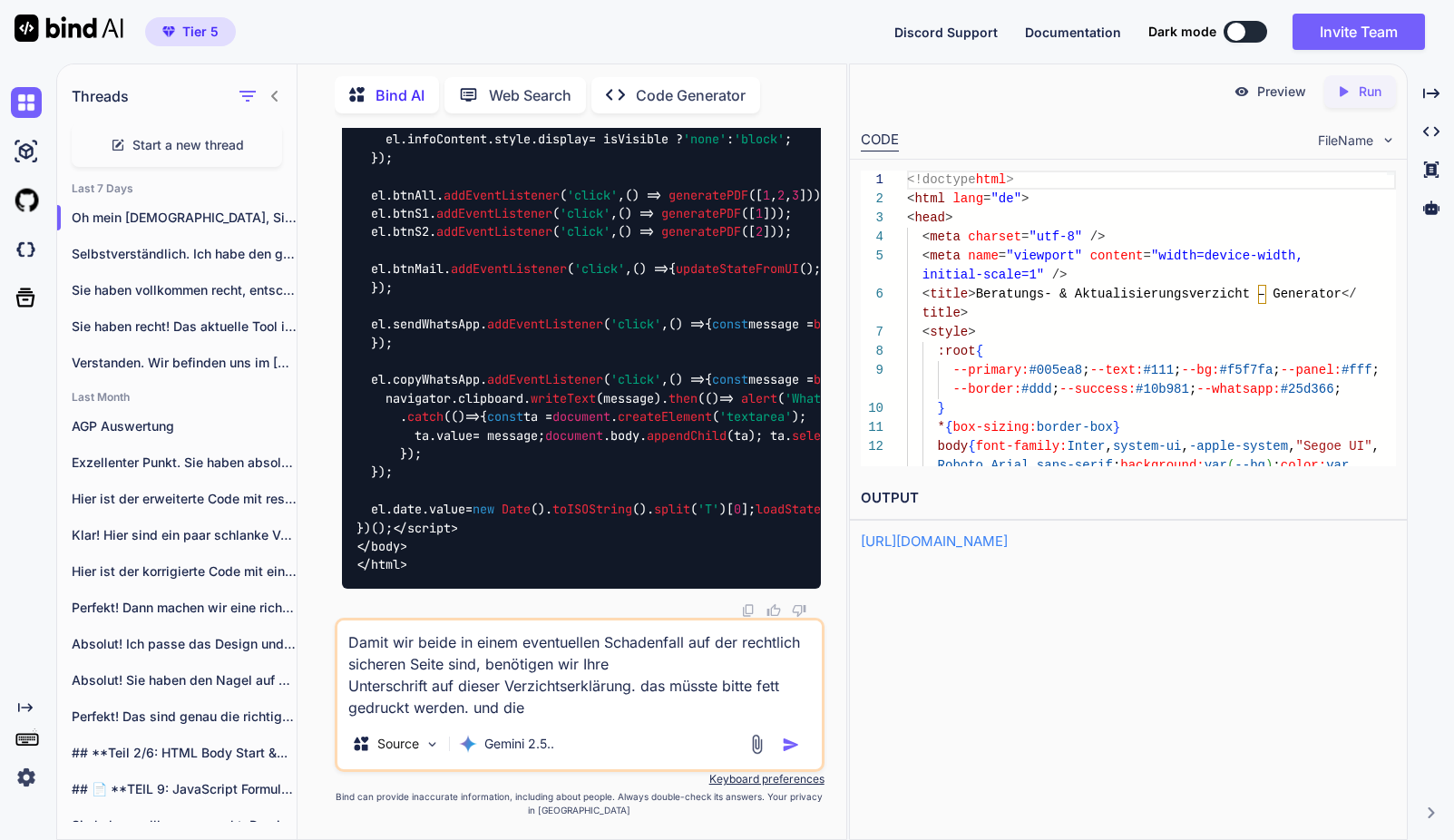
type textarea "Damit wir beide in einem eventuellen Schadenfall auf der rechtlich sicheren Sei…"
type textarea "x"
type textarea "Damit wir beide in einem eventuellen Schadenfall auf der rechtlich sicheren Sei…"
type textarea "x"
type textarea "Damit wir beide in einem eventuellen Schadenfall auf der rechtlich sicheren Sei…"
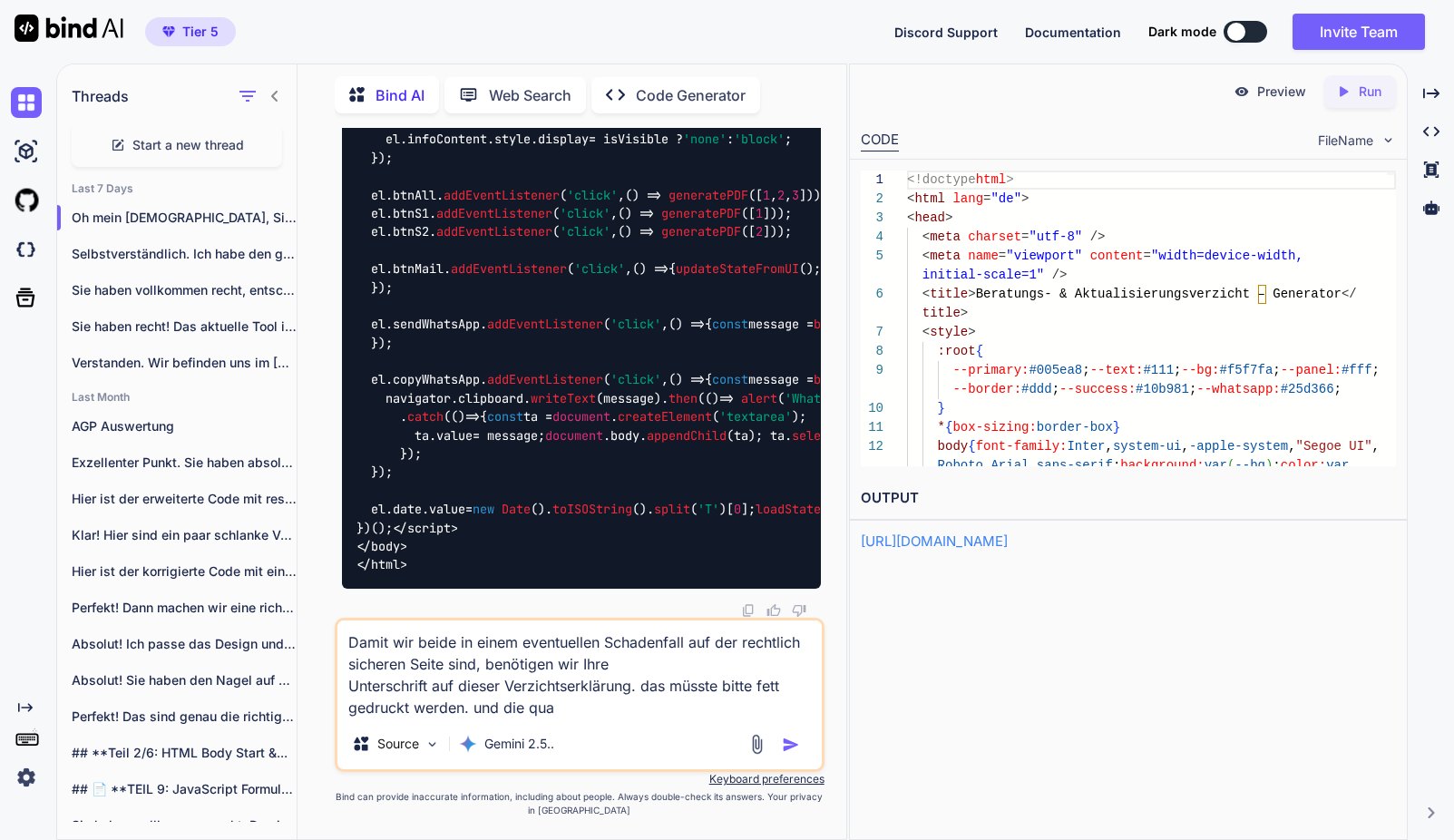
type textarea "x"
type textarea "Damit wir beide in einem eventuellen Schadenfall auf der rechtlich sicheren Sei…"
type textarea "x"
type textarea "Damit wir beide in einem eventuellen Schadenfall auf der rechtlich sicheren Sei…"
type textarea "x"
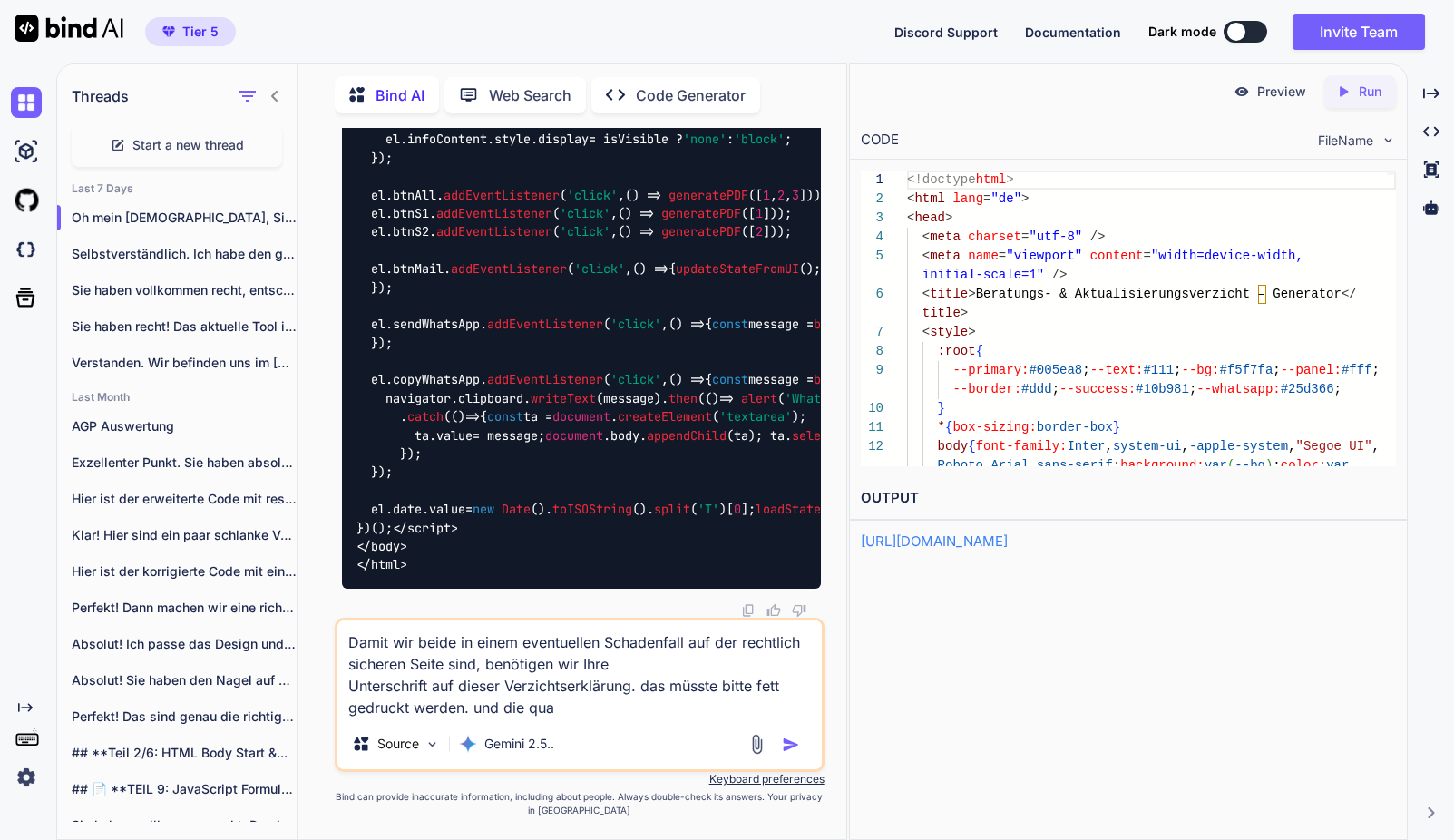
type textarea "Damit wir beide in einem eventuellen Schadenfall auf der rechtlich sicheren Sei…"
type textarea "x"
type textarea "Damit wir beide in einem eventuellen Schadenfall auf der rechtlich sicheren Sei…"
type textarea "x"
type textarea "Damit wir beide in einem eventuellen Schadenfall auf der rechtlich sicheren Sei…"
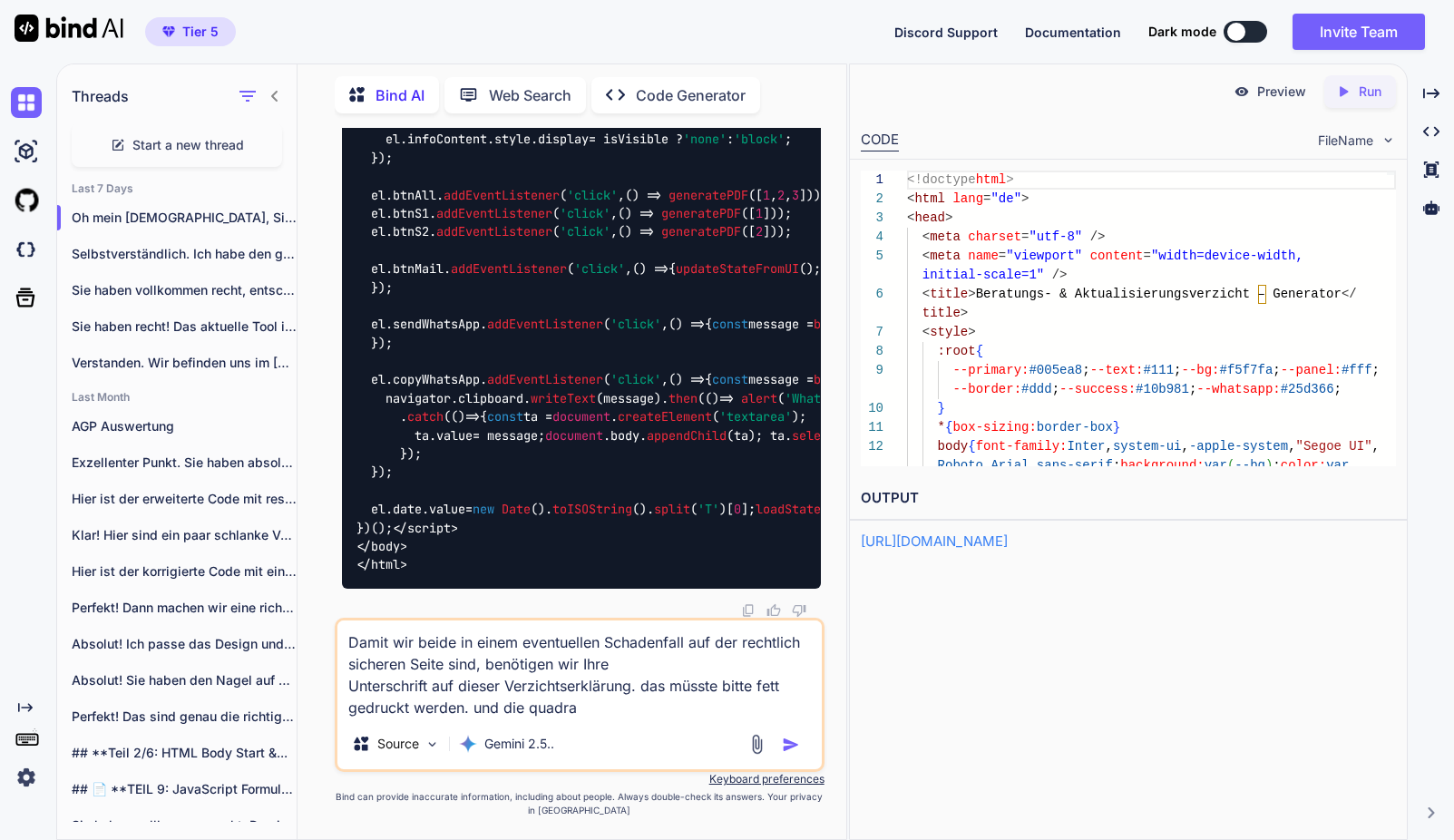
type textarea "x"
type textarea "Damit wir beide in einem eventuellen Schadenfall auf der rechtlich sicheren Sei…"
type textarea "x"
type textarea "Damit wir beide in einem eventuellen Schadenfall auf der rechtlich sicheren Sei…"
type textarea "x"
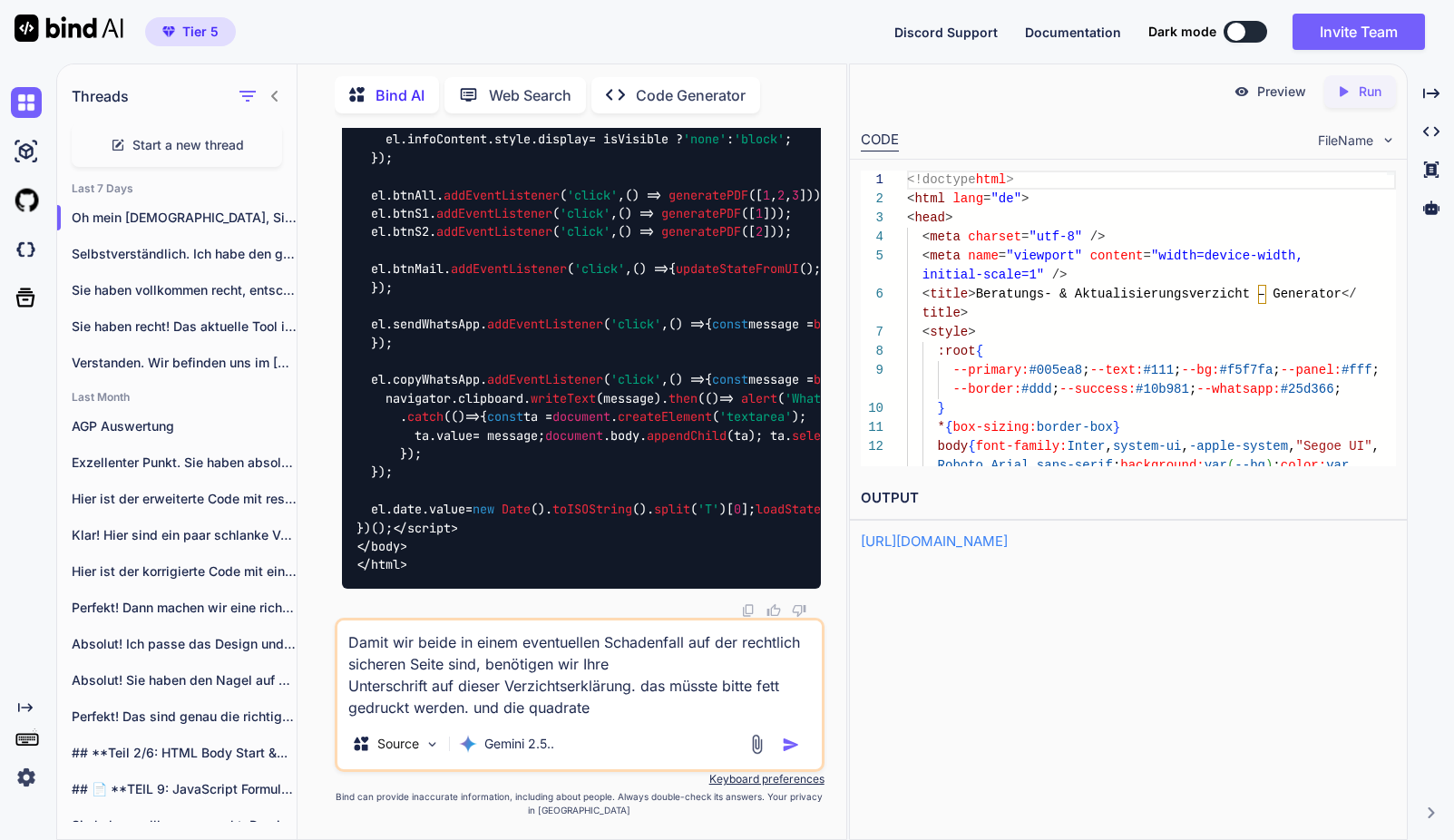
type textarea "Damit wir beide in einem eventuellen Schadenfall auf der rechtlich sicheren Sei…"
type textarea "x"
type textarea "Damit wir beide in einem eventuellen Schadenfall auf der rechtlich sicheren Sei…"
type textarea "x"
type textarea "Damit wir beide in einem eventuellen Schadenfall auf der rechtlich sicheren Sei…"
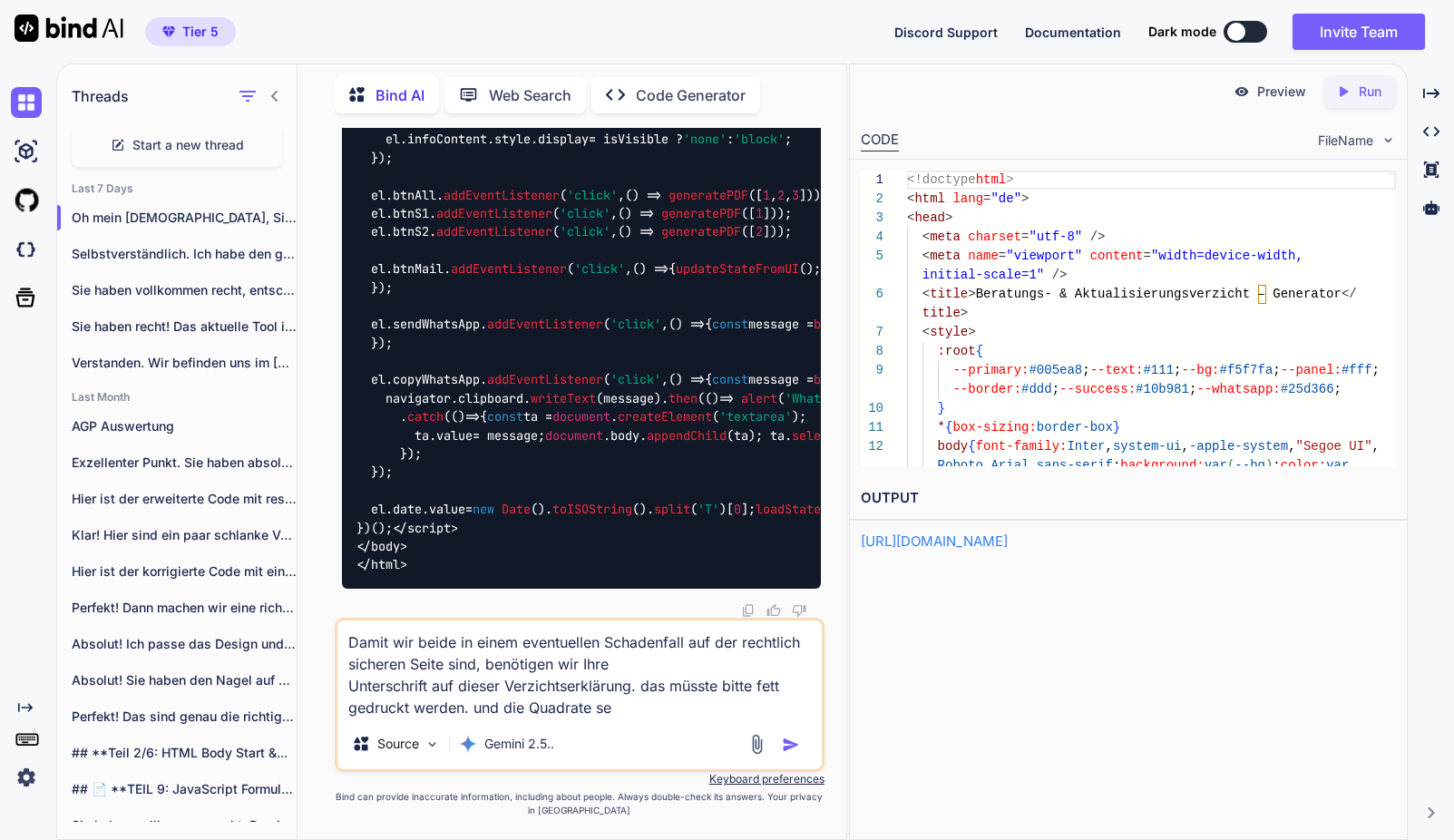
type textarea "x"
type textarea "Damit wir beide in einem eventuellen Schadenfall auf der rechtlich sicheren Sei…"
type textarea "x"
type textarea "Damit wir beide in einem eventuellen Schadenfall auf der rechtlich sicheren Sei…"
type textarea "x"
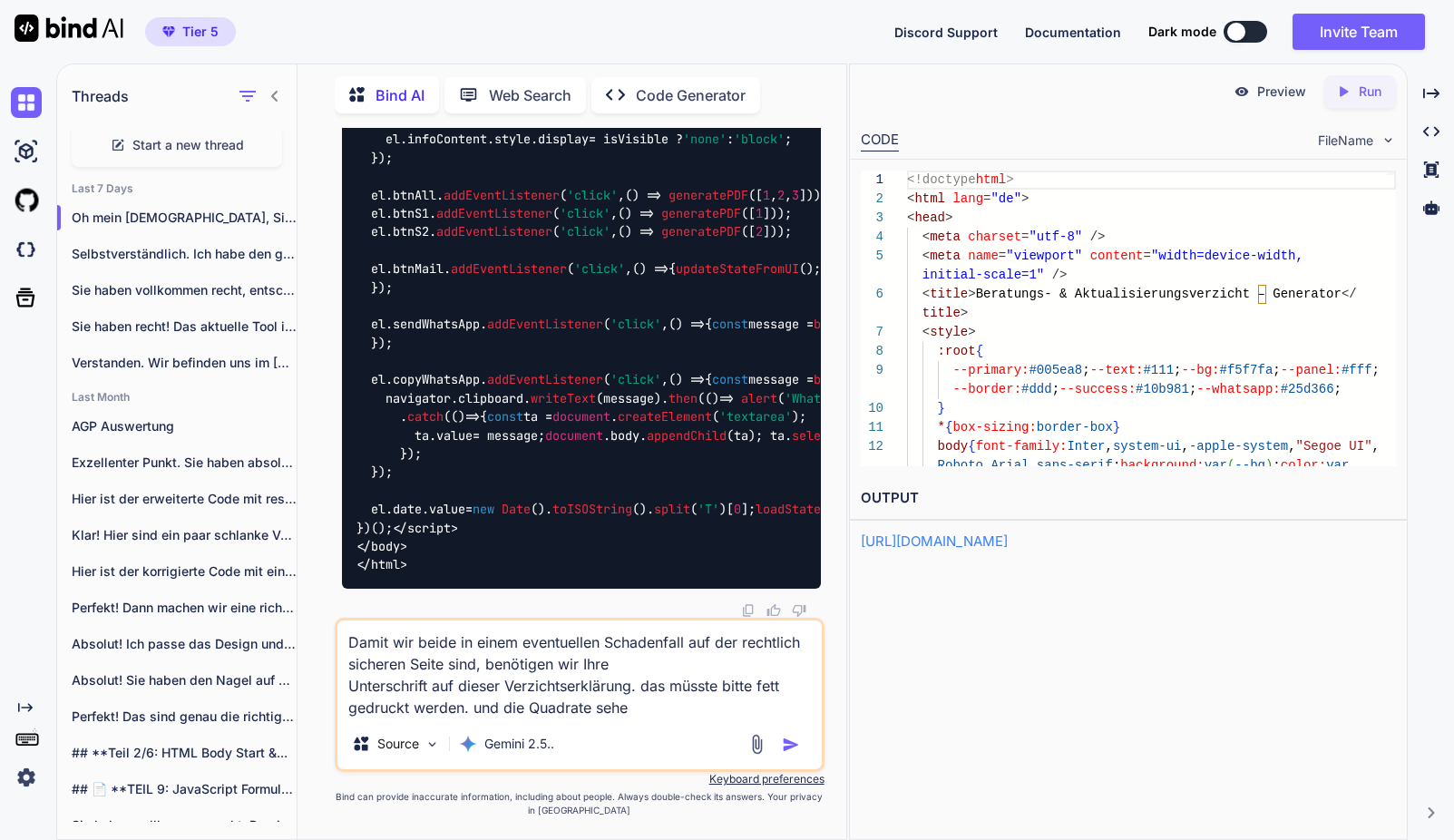
type textarea "Damit wir beide in einem eventuellen Schadenfall auf der rechtlich sicheren Sei…"
type textarea "x"
type textarea "Damit wir beide in einem eventuellen Schadenfall auf der rechtlich sicheren Sei…"
type textarea "x"
type textarea "Damit wir beide in einem eventuellen Schadenfall auf der rechtlich sicheren Sei…"
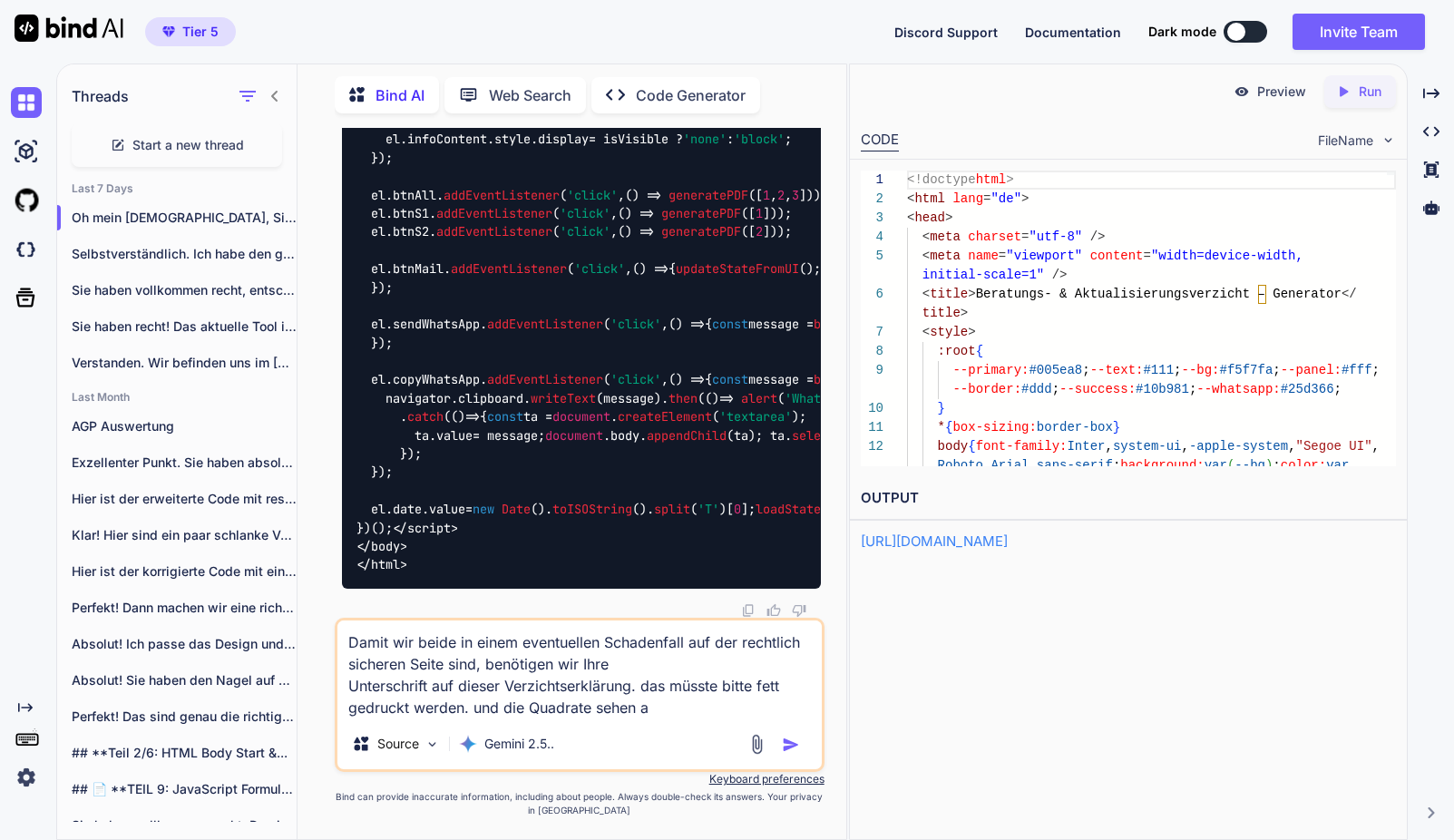
type textarea "x"
type textarea "Damit wir beide in einem eventuellen Schadenfall auf der rechtlich sicheren Sei…"
type textarea "x"
type textarea "Damit wir beide in einem eventuellen Schadenfall auf der rechtlich sicheren Sei…"
type textarea "x"
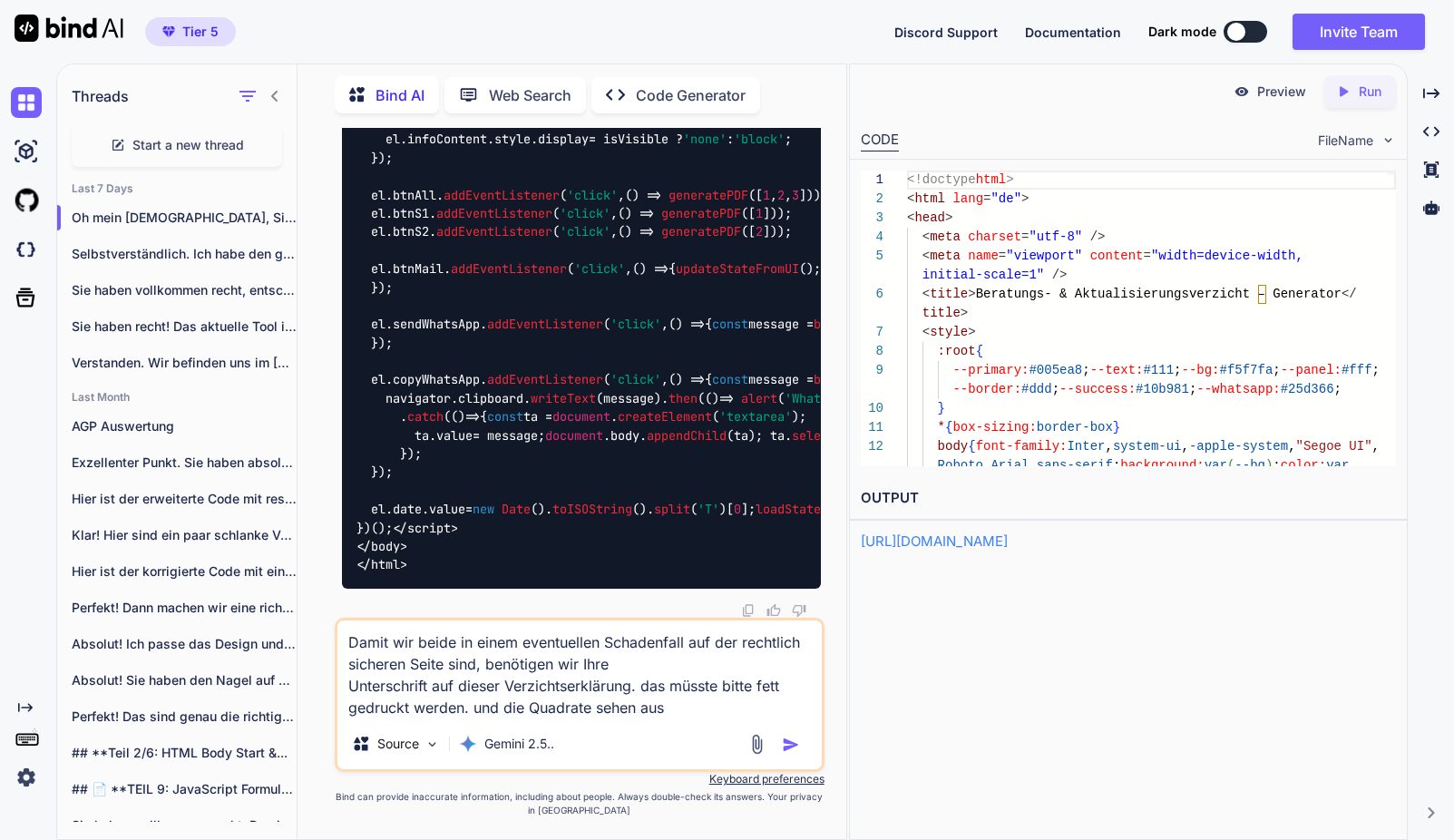
type textarea "Damit wir beide in einem eventuellen Schadenfall auf der rechtlich sicheren Sei…"
type textarea "x"
type textarea "Damit wir beide in einem eventuellen Schadenfall auf der rechtlich sicheren Sei…"
type textarea "x"
type textarea "Damit wir beide in einem eventuellen Schadenfall auf der rechtlich sicheren Sei…"
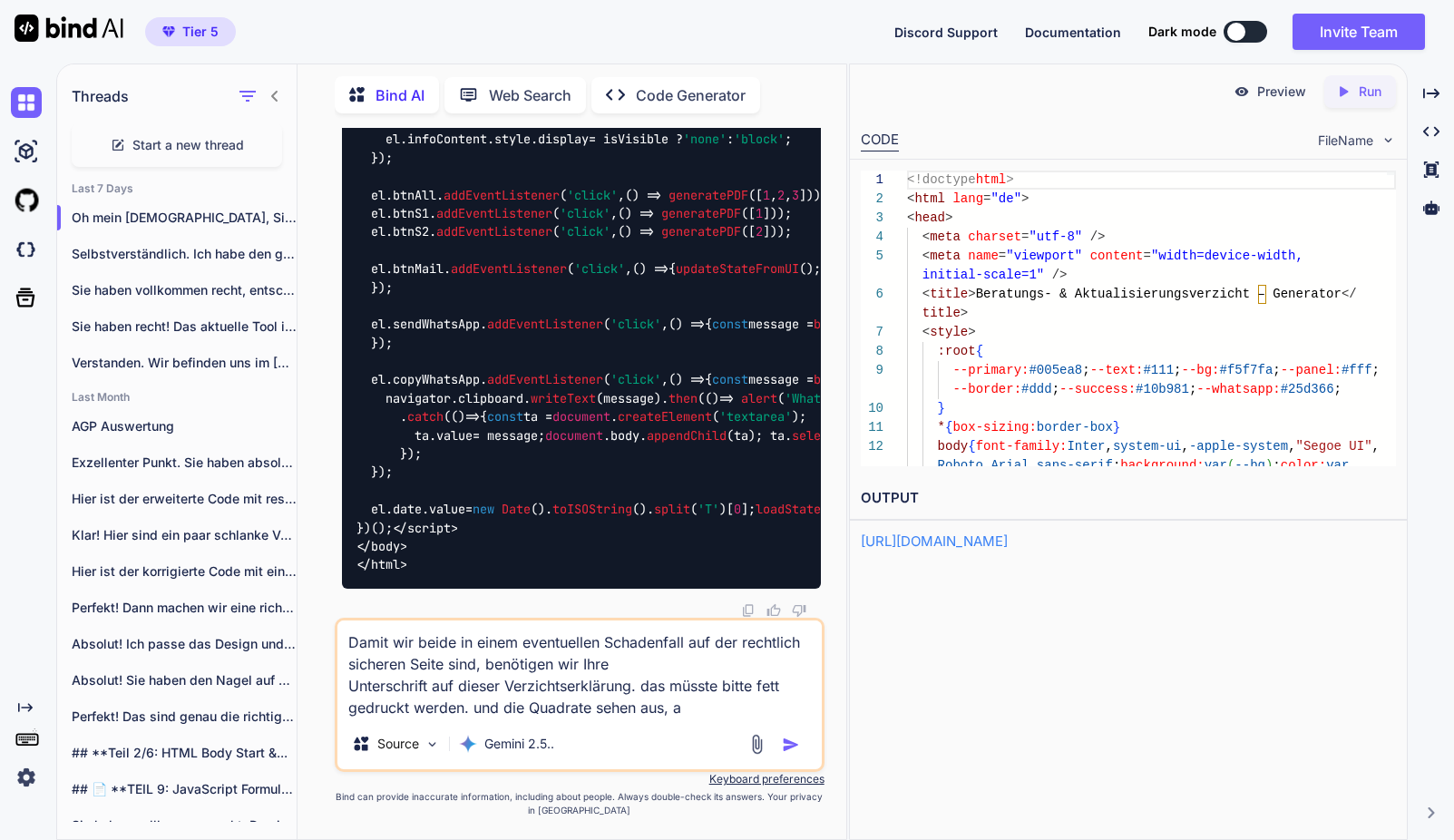
type textarea "x"
type textarea "Damit wir beide in einem eventuellen Schadenfall auf der rechtlich sicheren Sei…"
type textarea "x"
type textarea "Damit wir beide in einem eventuellen Schadenfall auf der rechtlich sicheren Sei…"
type textarea "x"
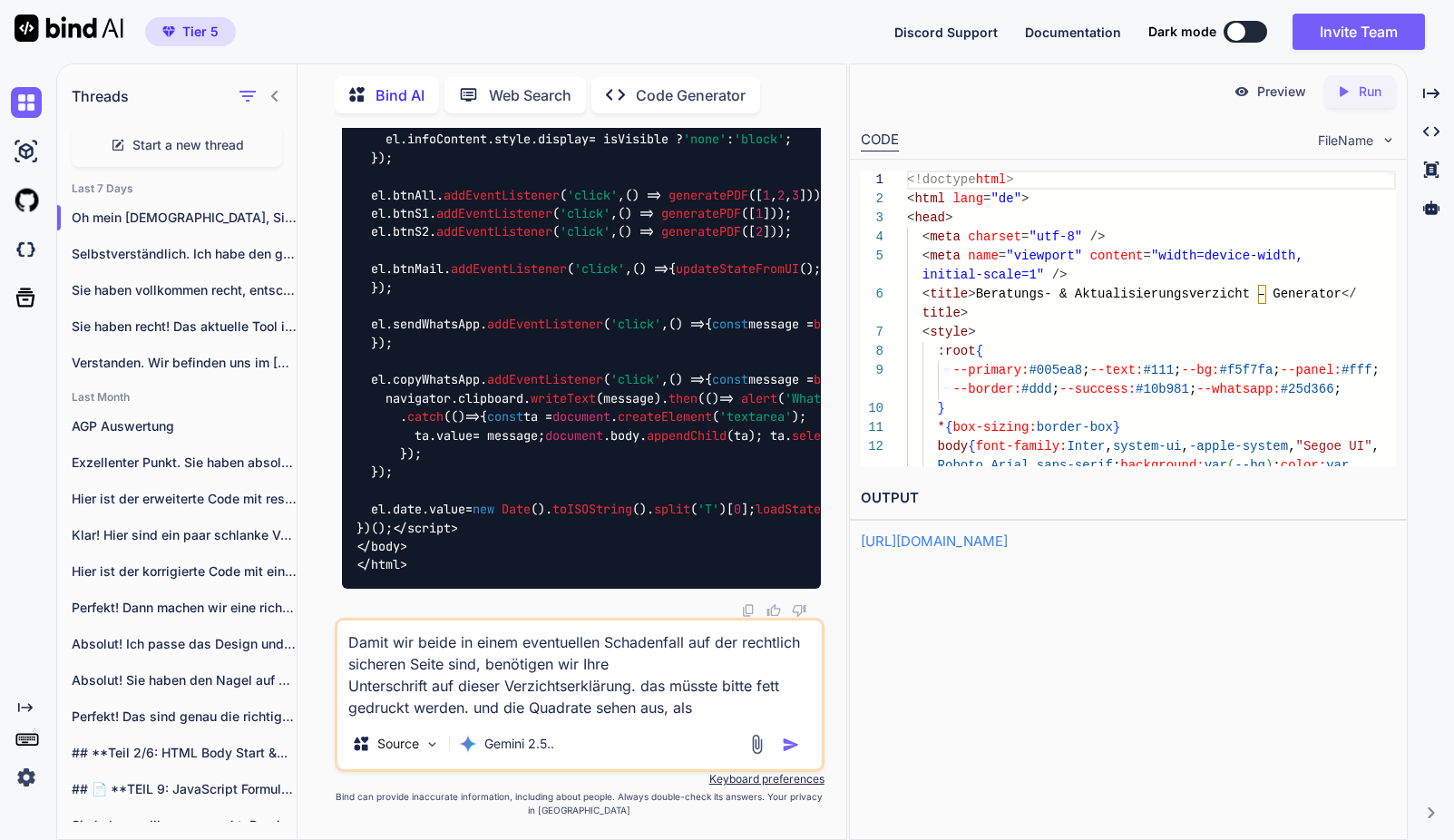
type textarea "Damit wir beide in einem eventuellen Schadenfall auf der rechtlich sicheren Sei…"
type textarea "x"
type textarea "Damit wir beide in einem eventuellen Schadenfall auf der rechtlich sicheren Sei…"
type textarea "x"
type textarea "Damit wir beide in einem eventuellen Schadenfall auf der rechtlich sicheren Sei…"
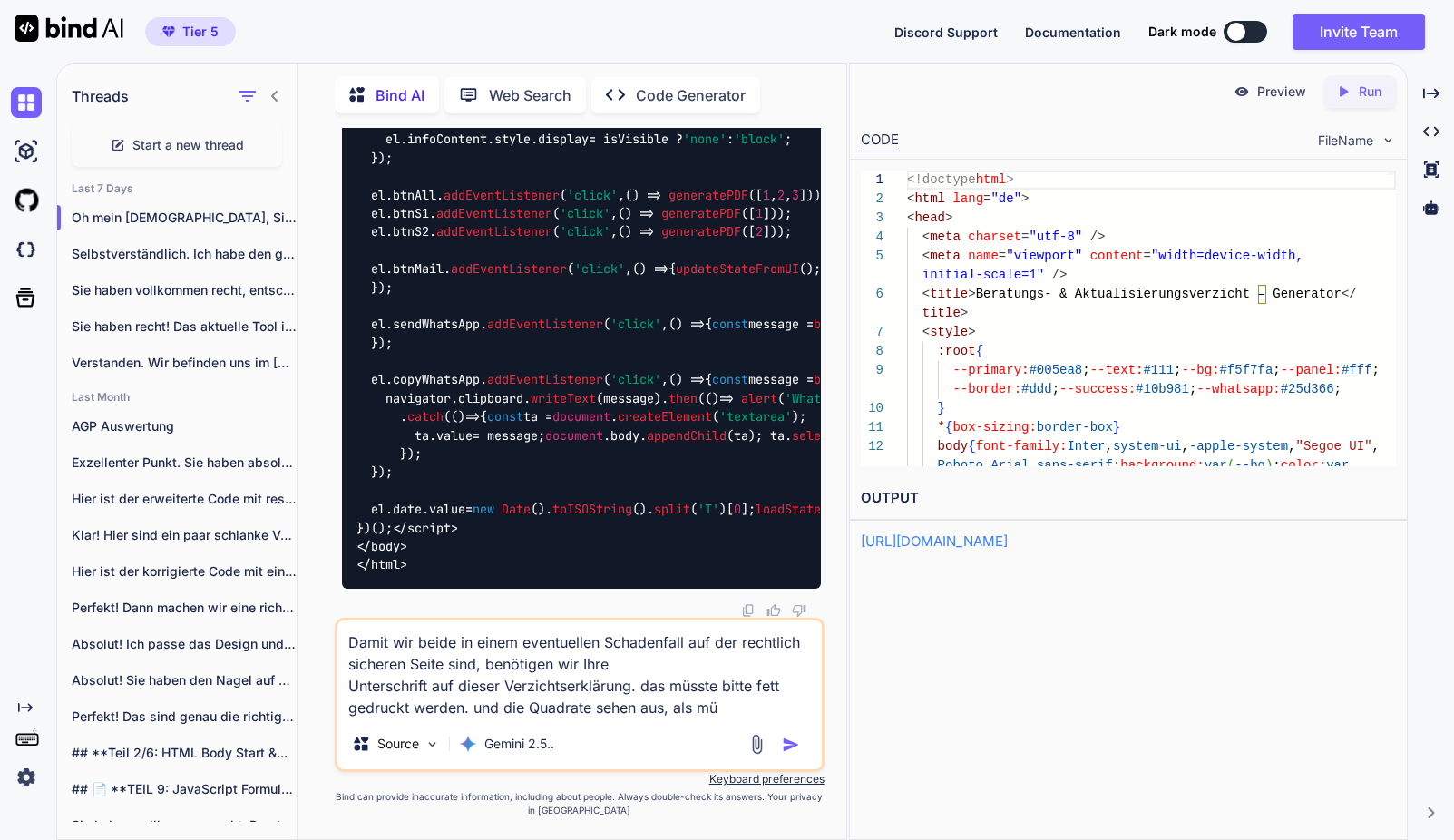
type textarea "x"
type textarea "Damit wir beide in einem eventuellen Schadenfall auf der rechtlich sicheren Sei…"
type textarea "x"
type textarea "Damit wir beide in einem eventuellen Schadenfall auf der rechtlich sicheren Sei…"
type textarea "x"
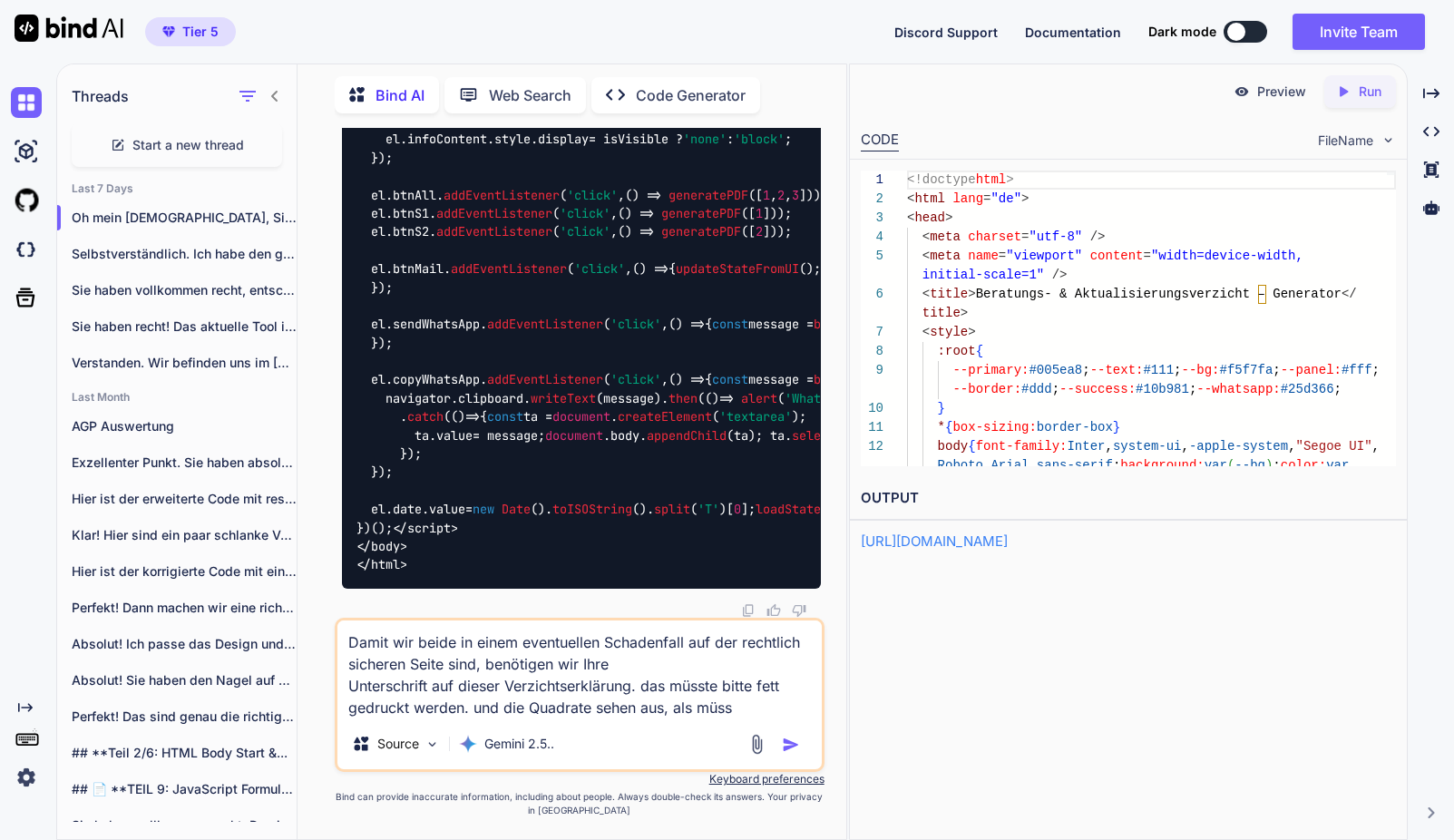
type textarea "Damit wir beide in einem eventuellen Schadenfall auf der rechtlich sicheren Sei…"
type textarea "x"
type textarea "Damit wir beide in einem eventuellen Schadenfall auf der rechtlich sicheren Sei…"
type textarea "x"
type textarea "Damit wir beide in einem eventuellen Schadenfall auf der rechtlich sicheren Sei…"
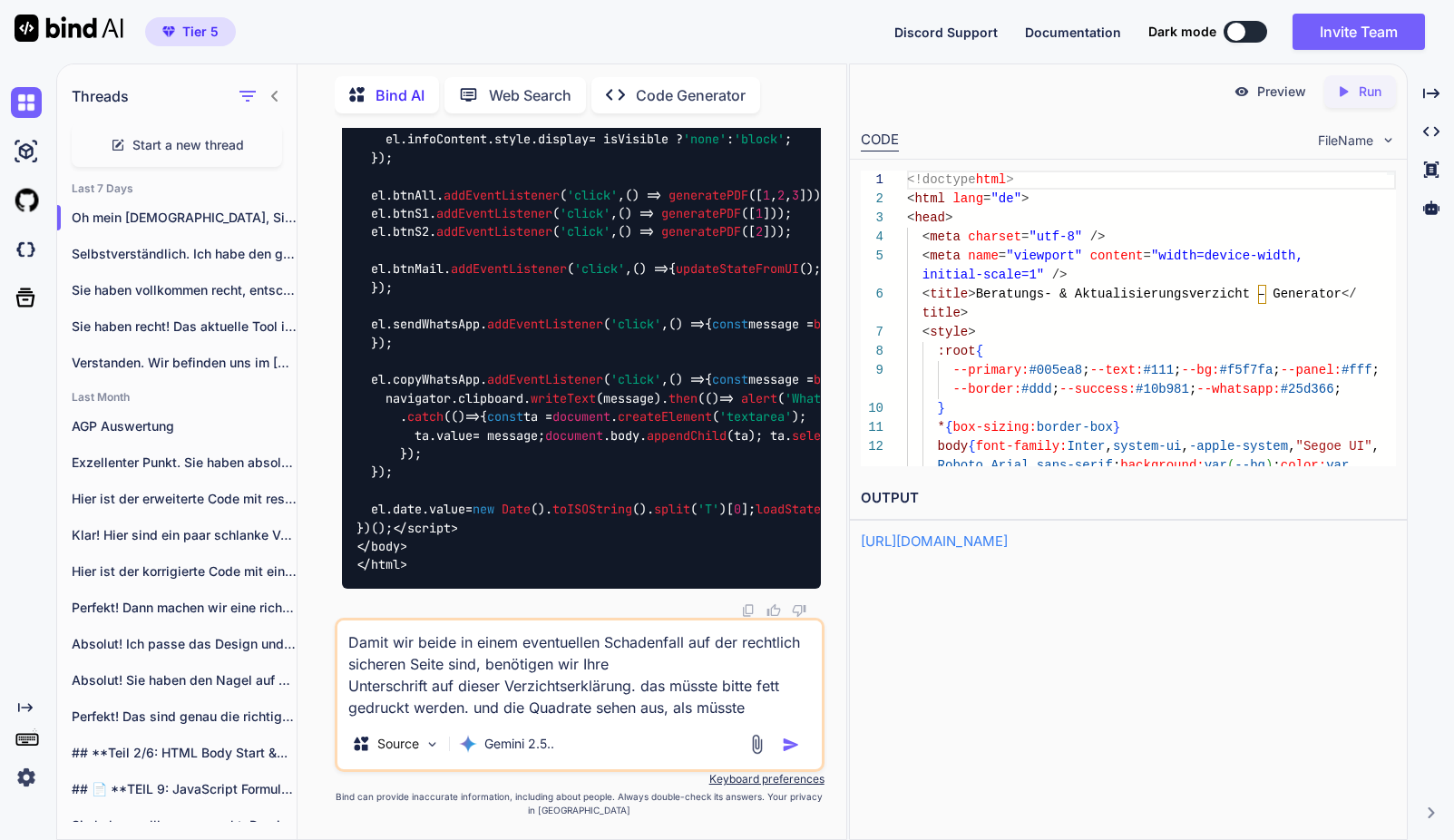
type textarea "x"
type textarea "Damit wir beide in einem eventuellen Schadenfall auf der rechtlich sicheren Sei…"
type textarea "x"
type textarea "Damit wir beide in einem eventuellen Schadenfall auf der rechtlich sicheren Sei…"
type textarea "x"
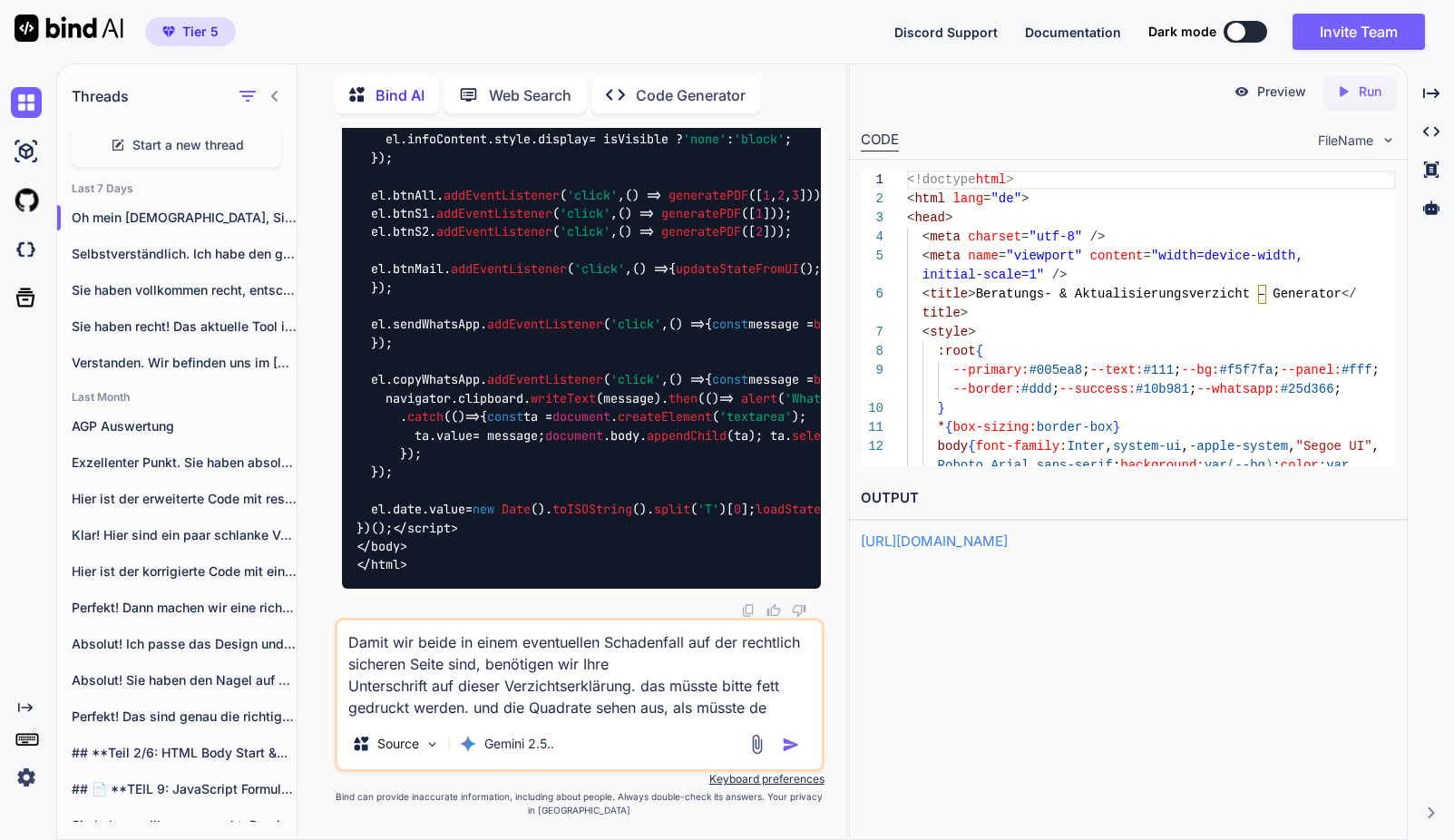
type textarea "Damit wir beide in einem eventuellen Schadenfall auf der rechtlich sicheren Sei…"
type textarea "x"
type textarea "Damit wir beide in einem eventuellen Schadenfall auf der rechtlich sicheren Sei…"
type textarea "x"
type textarea "Damit wir beide in einem eventuellen Schadenfall auf der rechtlich sicheren Sei…"
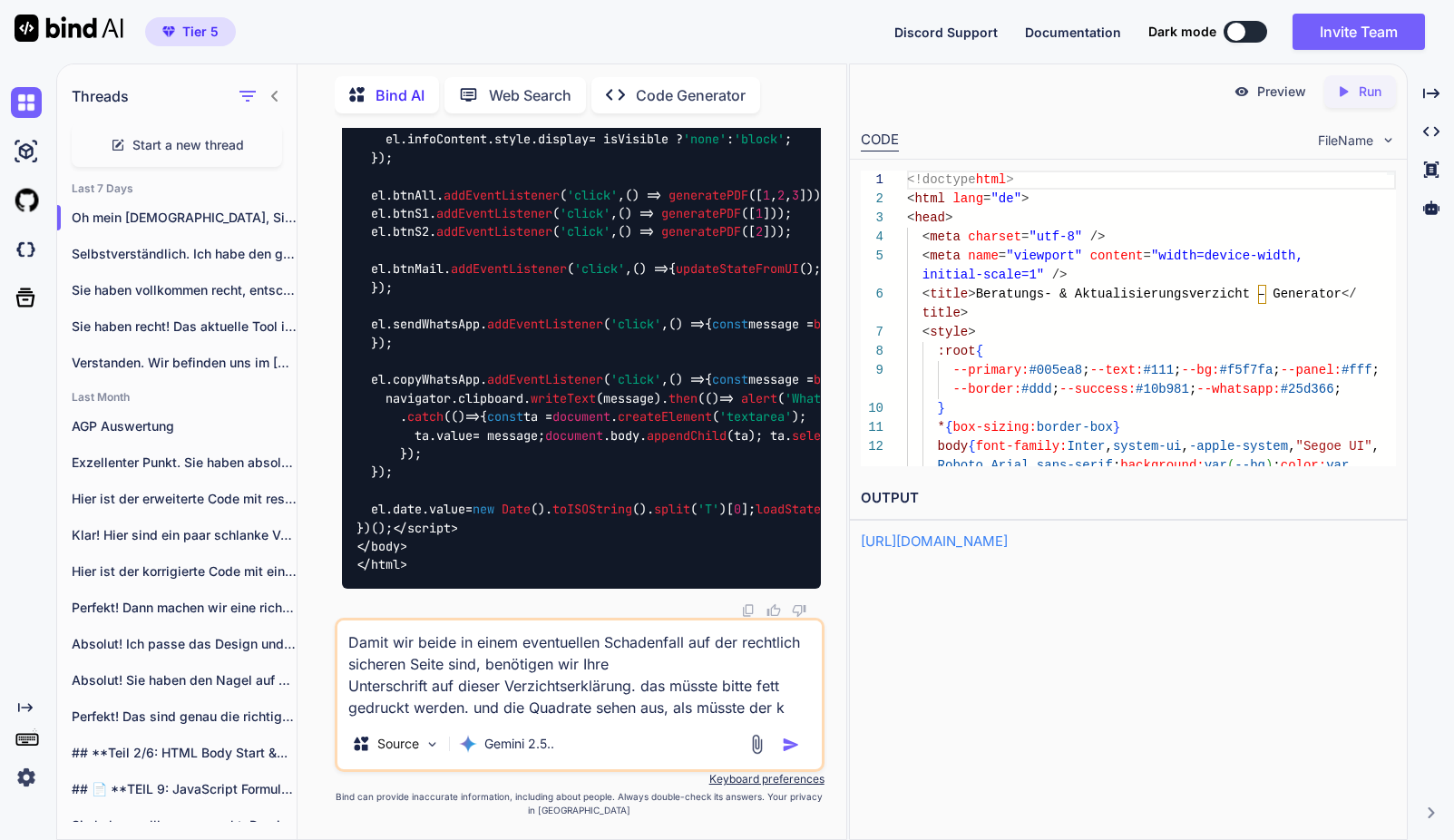
type textarea "x"
type textarea "Damit wir beide in einem eventuellen Schadenfall auf der rechtlich sicheren Sei…"
type textarea "x"
type textarea "Damit wir beide in einem eventuellen Schadenfall auf der rechtlich sicheren Sei…"
type textarea "x"
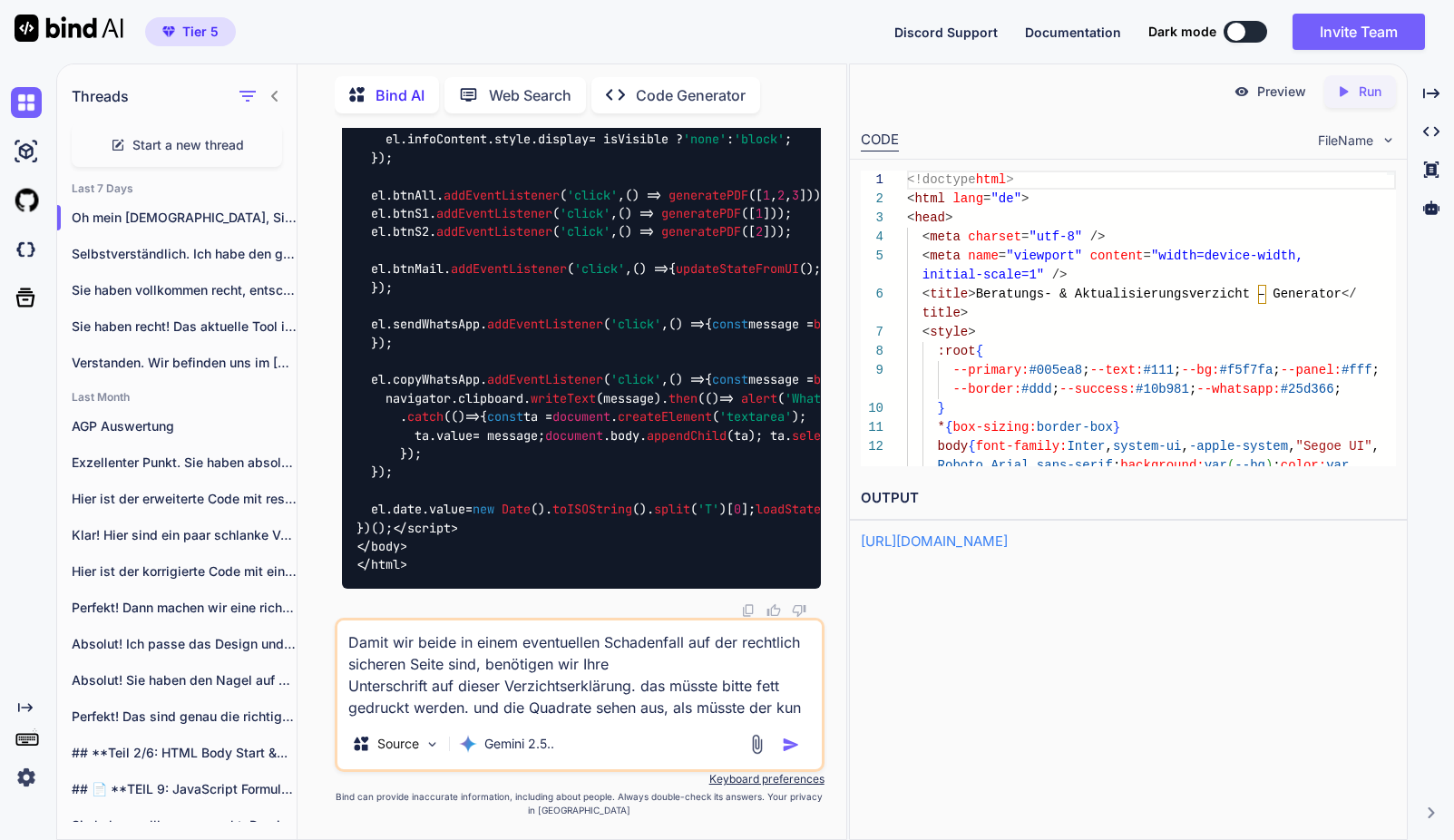
type textarea "Damit wir beide in einem eventuellen Schadenfall auf der rechtlich sicheren Sei…"
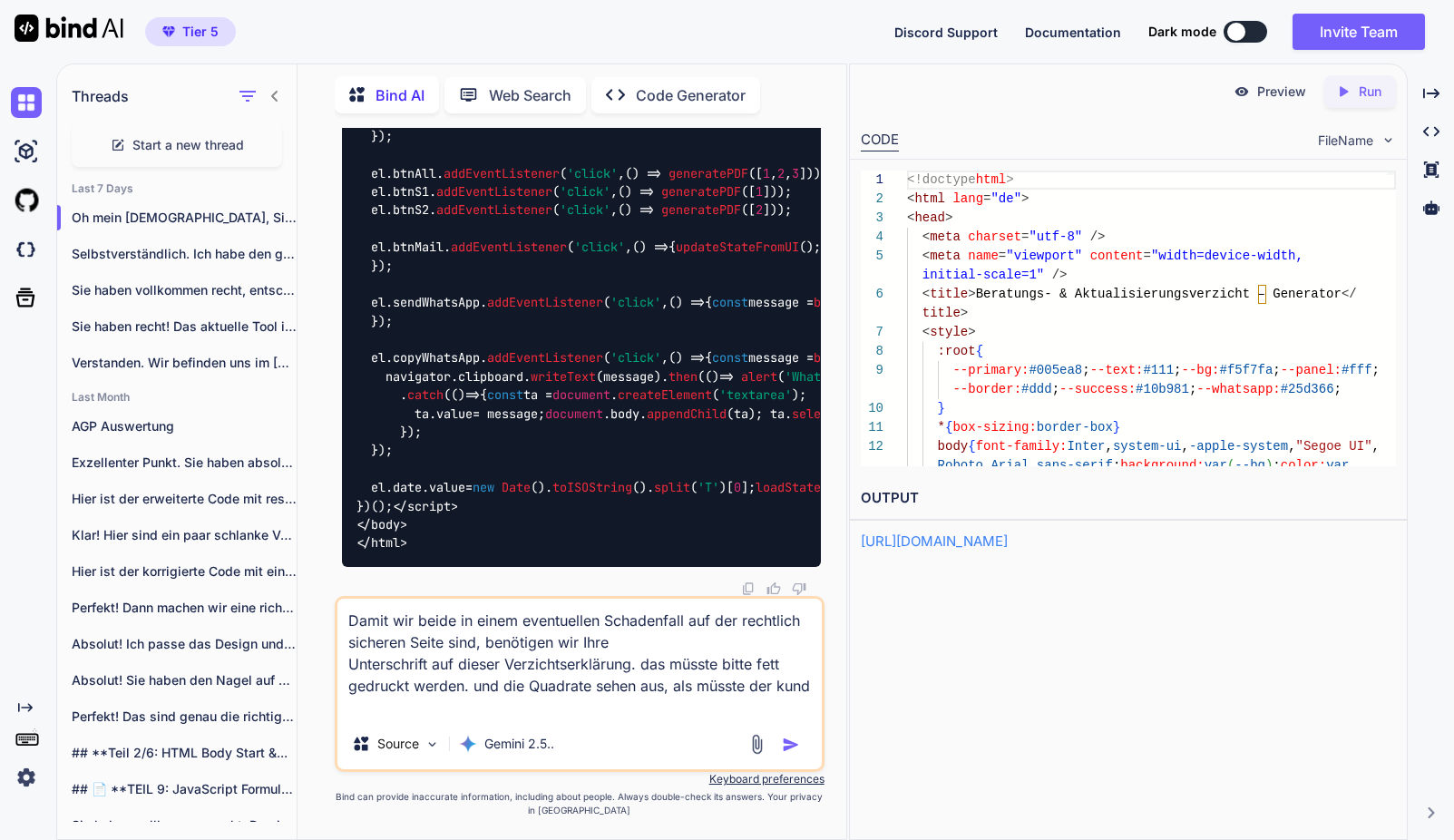
type textarea "x"
type textarea "Damit wir beide in einem eventuellen Schadenfall auf der rechtlich sicheren Sei…"
type textarea "x"
type textarea "Damit wir beide in einem eventuellen Schadenfall auf der rechtlich sicheren Sei…"
type textarea "x"
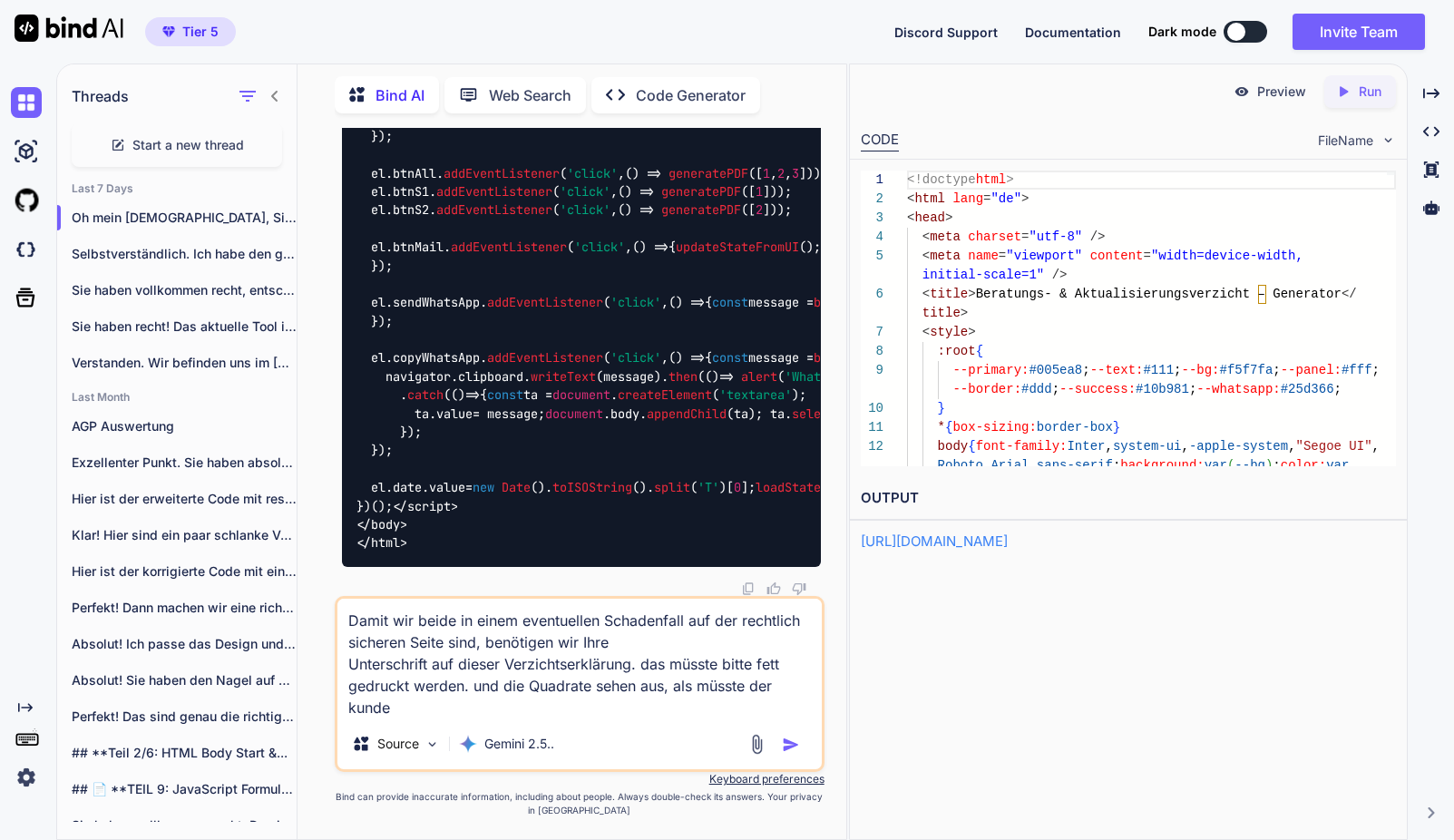
type textarea "Damit wir beide in einem eventuellen Schadenfall auf der rechtlich sicheren Sei…"
type textarea "x"
type textarea "Damit wir beide in einem eventuellen Schadenfall auf der rechtlich sicheren Sei…"
type textarea "x"
type textarea "Damit wir beide in einem eventuellen Schadenfall auf der rechtlich sicheren Sei…"
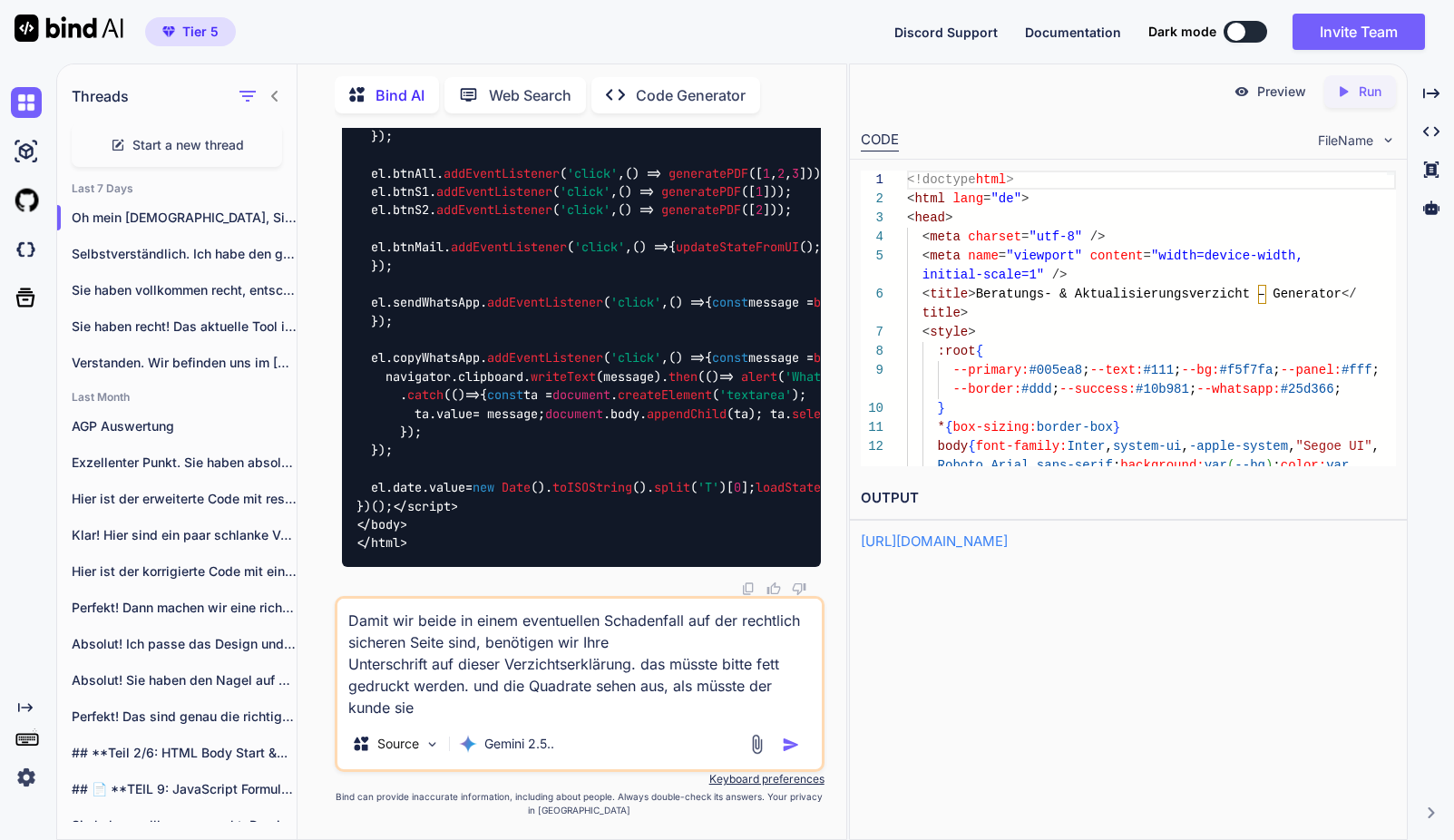
type textarea "x"
type textarea "Damit wir beide in einem eventuellen Schadenfall auf der rechtlich sicheren Sei…"
type textarea "x"
type textarea "Damit wir beide in einem eventuellen Schadenfall auf der rechtlich sicheren Sei…"
type textarea "x"
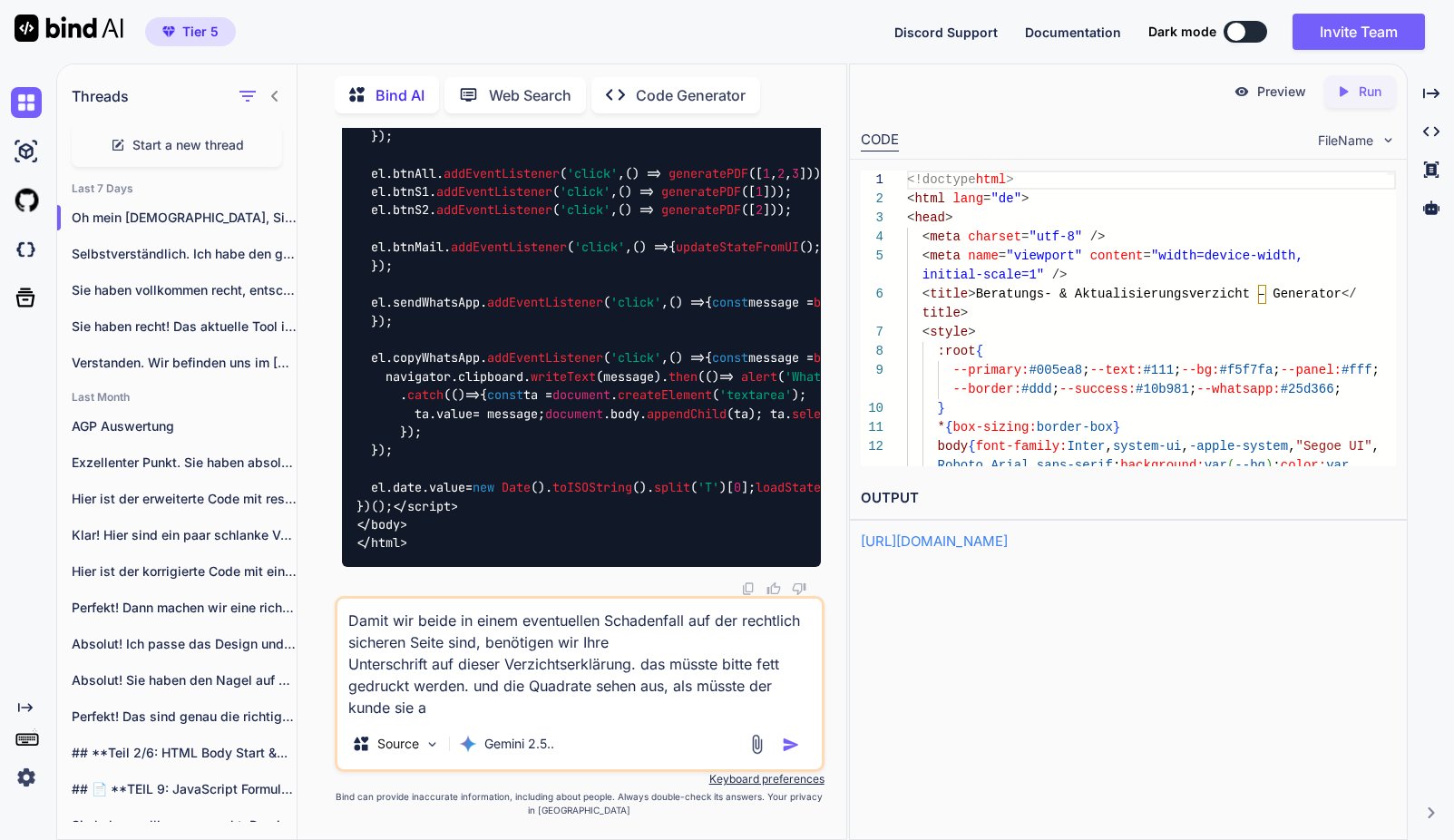
type textarea "Damit wir beide in einem eventuellen Schadenfall auf der rechtlich sicheren Sei…"
type textarea "x"
type textarea "Damit wir beide in einem eventuellen Schadenfall auf der rechtlich sicheren Sei…"
type textarea "x"
type textarea "Damit wir beide in einem eventuellen Schadenfall auf der rechtlich sicheren Sei…"
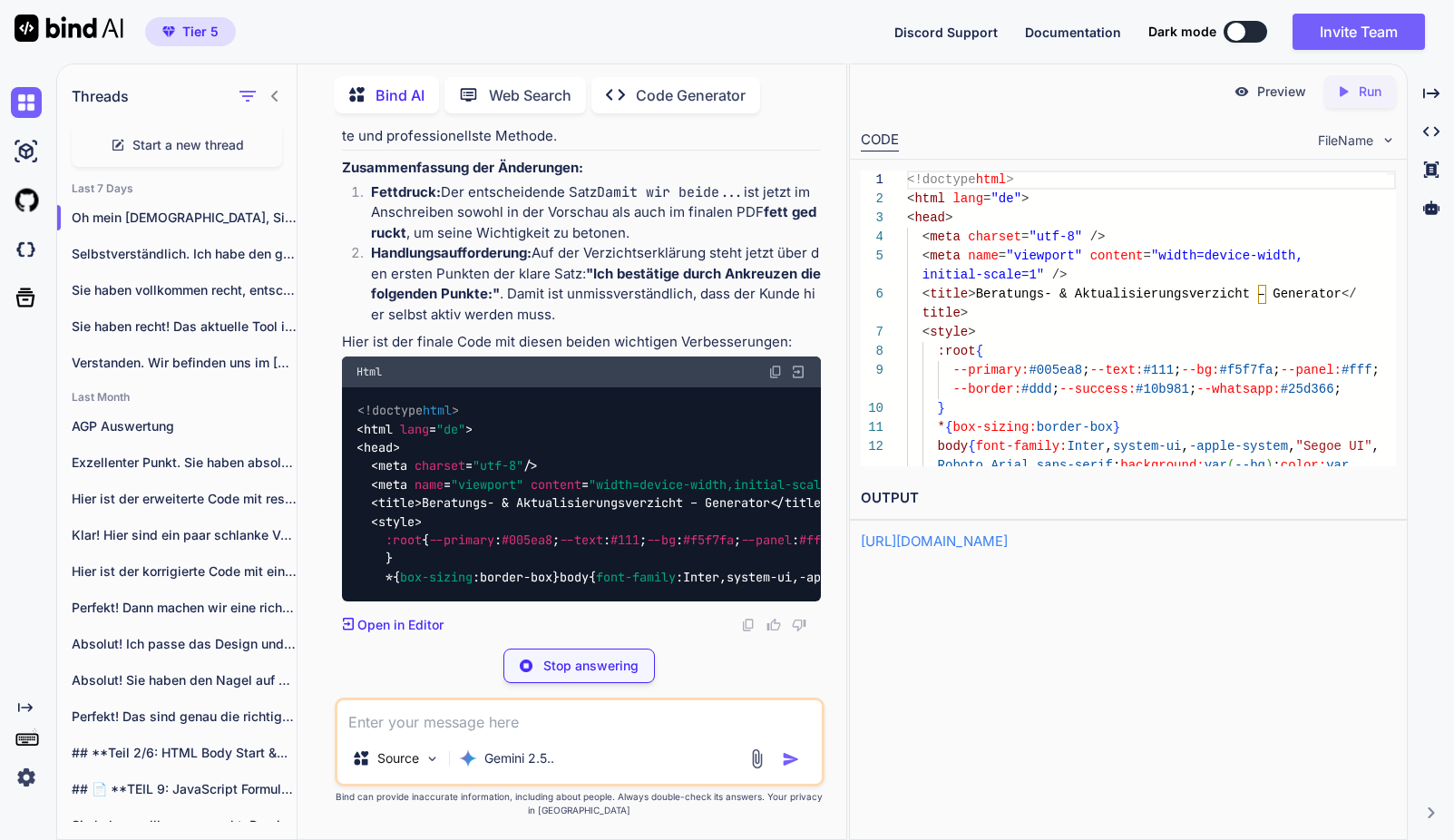
scroll to position [74027, 0]
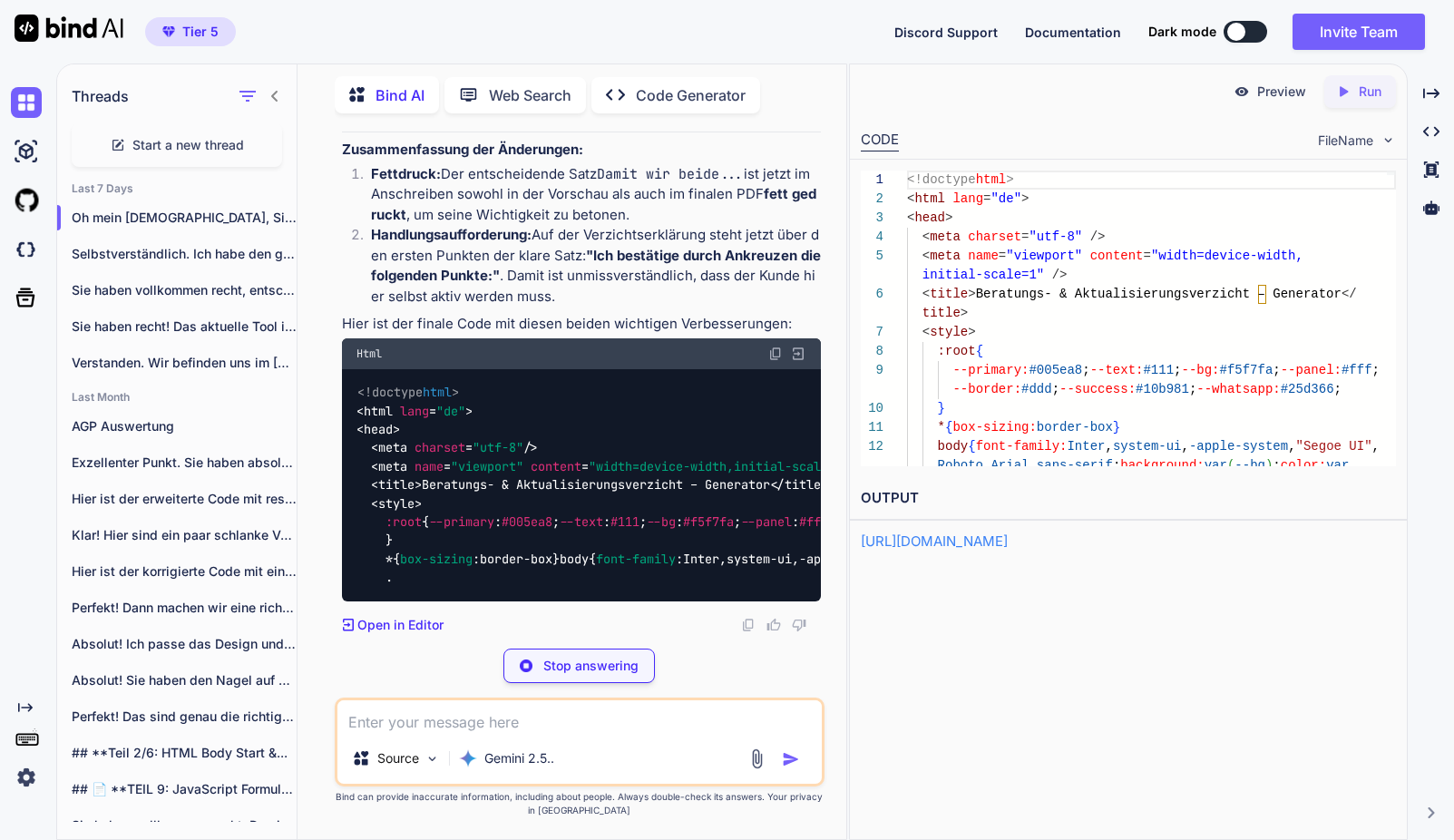
click at [512, 728] on textarea at bounding box center [579, 716] width 484 height 33
